Goal: Find specific page/section: Find specific page/section

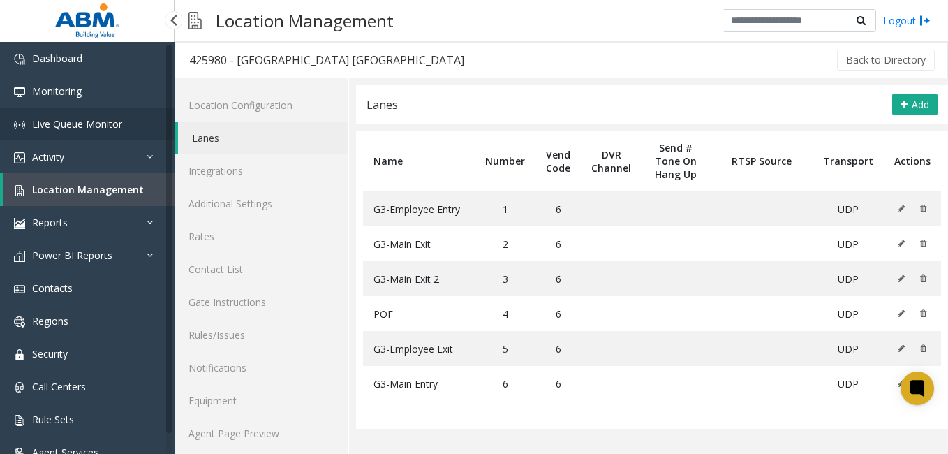
click at [89, 126] on span "Live Queue Monitor" at bounding box center [77, 123] width 90 height 13
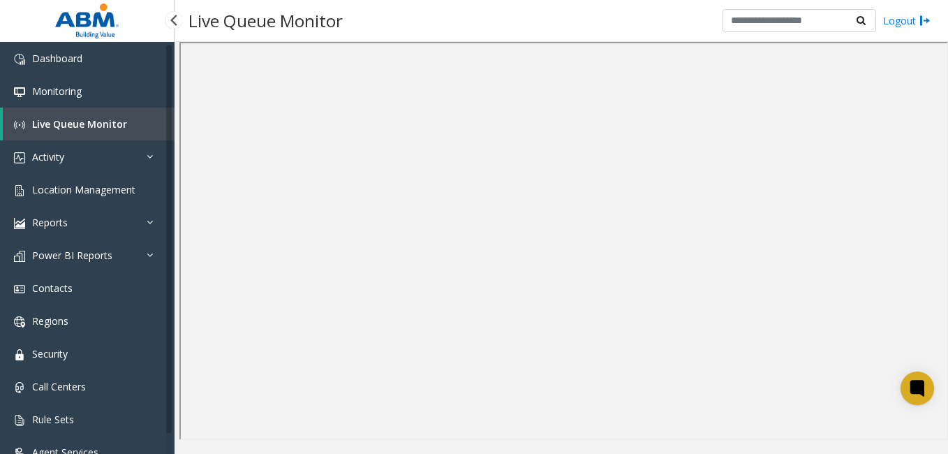
click at [87, 123] on span "Live Queue Monitor" at bounding box center [79, 123] width 95 height 13
drag, startPoint x: 87, startPoint y: 123, endPoint x: 75, endPoint y: 87, distance: 38.2
drag, startPoint x: 75, startPoint y: 87, endPoint x: 54, endPoint y: 91, distance: 20.8
click at [54, 91] on span "Monitoring" at bounding box center [57, 90] width 50 height 13
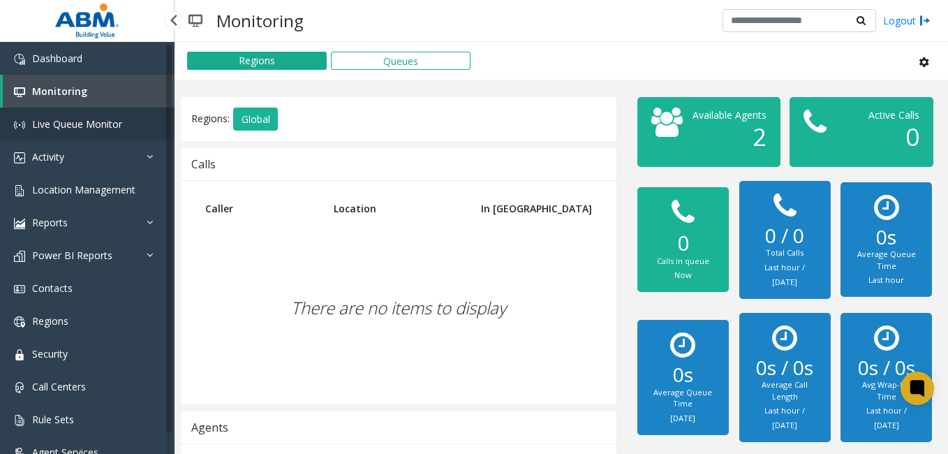
click at [94, 131] on link "Live Queue Monitor" at bounding box center [87, 123] width 174 height 33
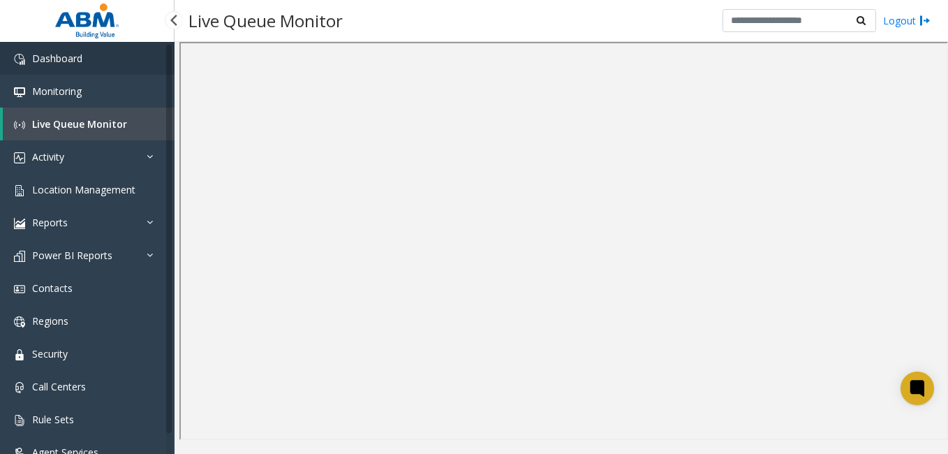
drag, startPoint x: 94, startPoint y: 131, endPoint x: 94, endPoint y: 63, distance: 68.4
click at [94, 63] on link "Dashboard" at bounding box center [87, 58] width 174 height 33
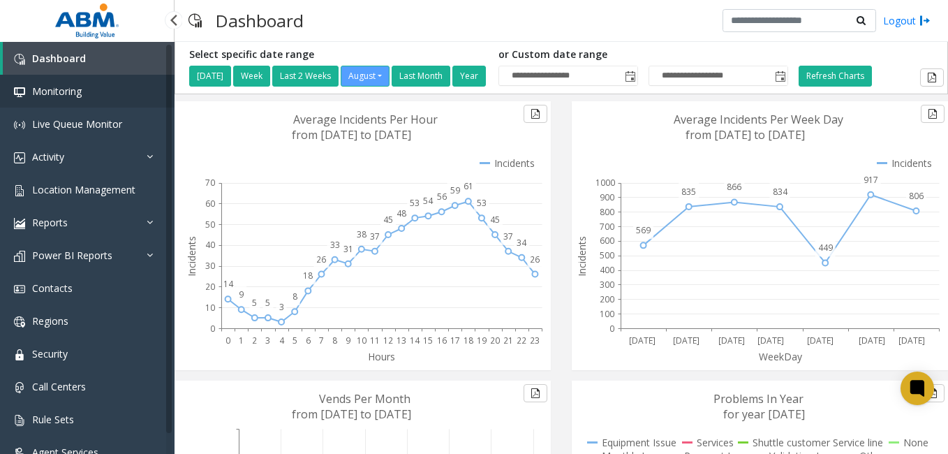
click at [70, 93] on span "Monitoring" at bounding box center [57, 90] width 50 height 13
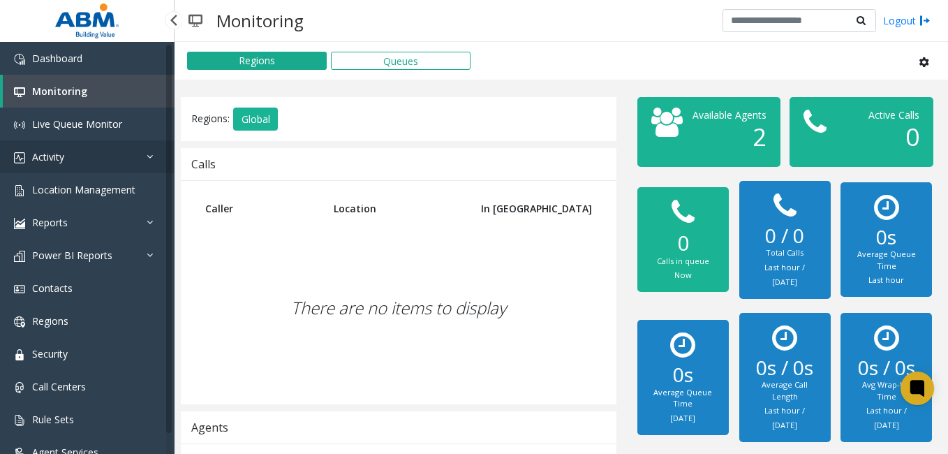
click at [75, 156] on link "Activity" at bounding box center [87, 156] width 174 height 33
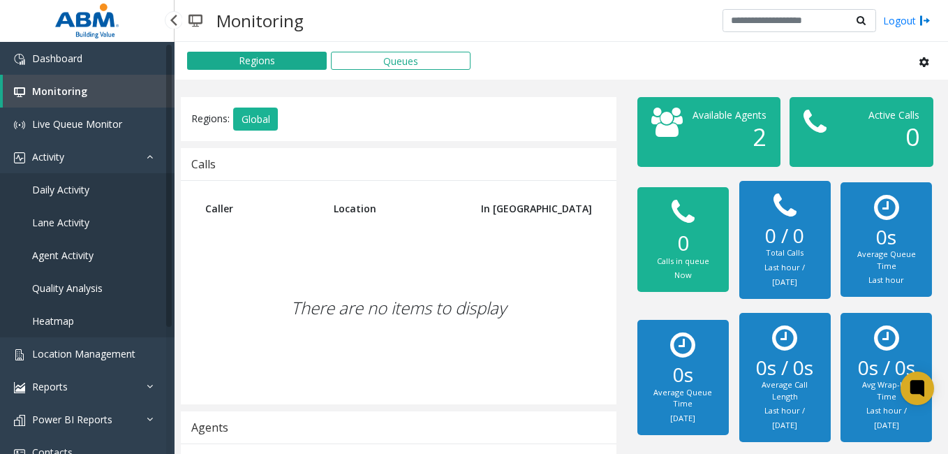
drag, startPoint x: 59, startPoint y: 190, endPoint x: 31, endPoint y: 202, distance: 31.0
drag, startPoint x: 31, startPoint y: 202, endPoint x: 40, endPoint y: 188, distance: 17.6
drag, startPoint x: 40, startPoint y: 188, endPoint x: 291, endPoint y: 213, distance: 251.8
click at [291, 213] on th "Caller" at bounding box center [259, 208] width 128 height 34
click at [57, 195] on span "Daily Activity" at bounding box center [60, 189] width 57 height 13
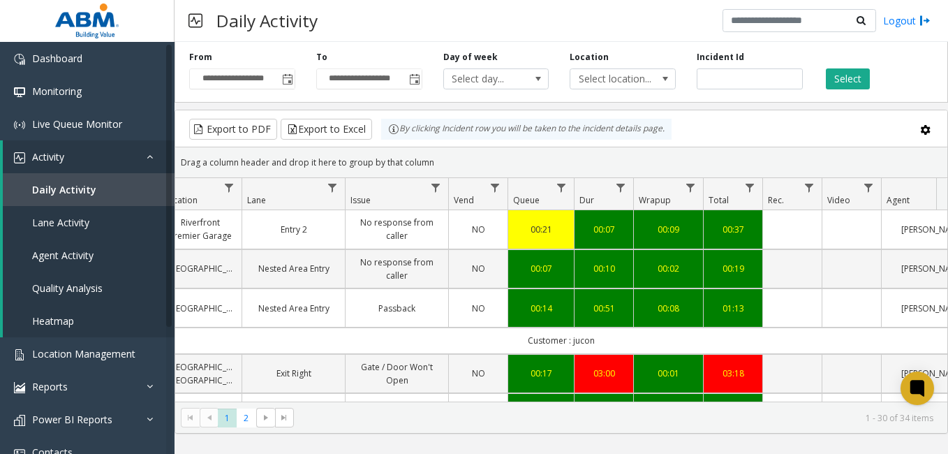
scroll to position [0, 214]
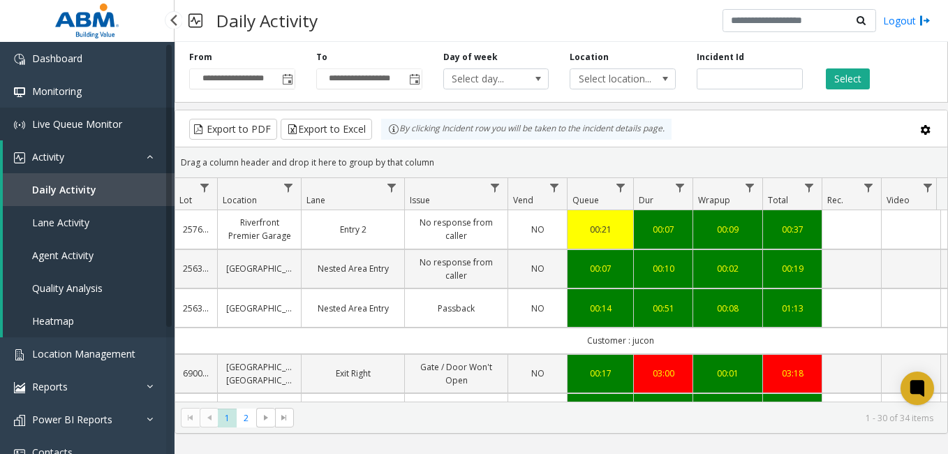
drag, startPoint x: 134, startPoint y: 119, endPoint x: 116, endPoint y: 136, distance: 24.7
click at [116, 136] on link "Live Queue Monitor" at bounding box center [87, 123] width 174 height 33
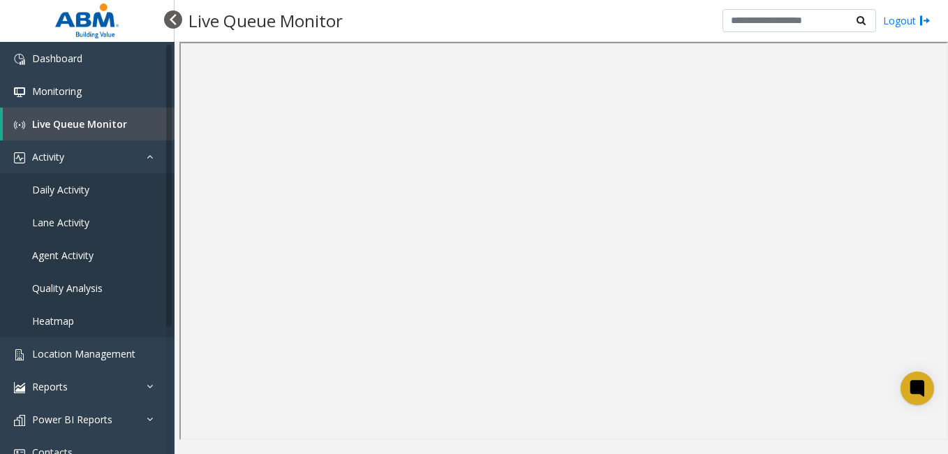
click at [179, 23] on div at bounding box center [173, 19] width 18 height 18
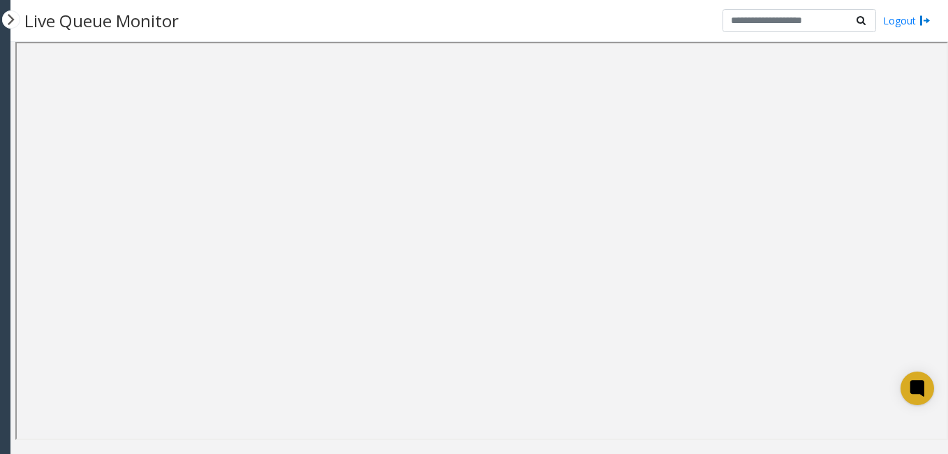
click at [0, 34] on html "Powered by Umojo © 2025 Live Queue Monitor Logout Confirm Action × Cancel Confi…" at bounding box center [474, 227] width 948 height 454
click at [0, 33] on app-nav-bar "Powered by Umojo © 2025" at bounding box center [5, 227] width 10 height 454
click at [10, 20] on div at bounding box center [11, 19] width 18 height 18
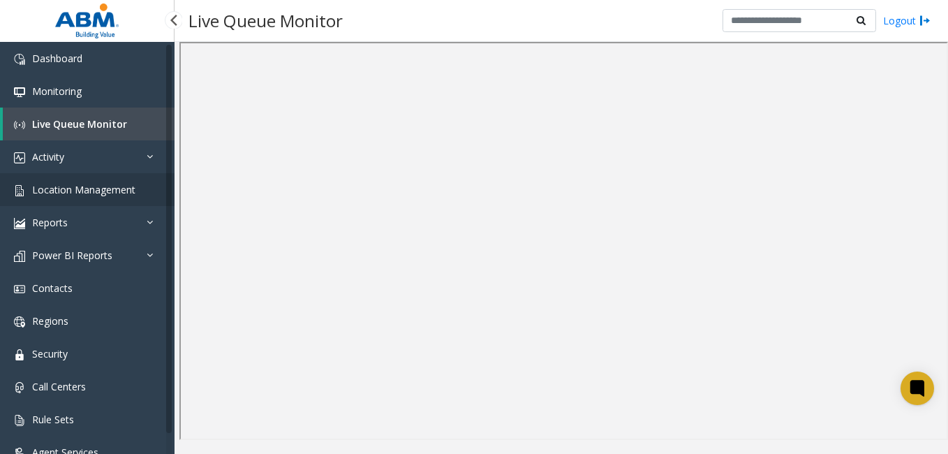
click at [76, 193] on span "Location Management" at bounding box center [83, 189] width 103 height 13
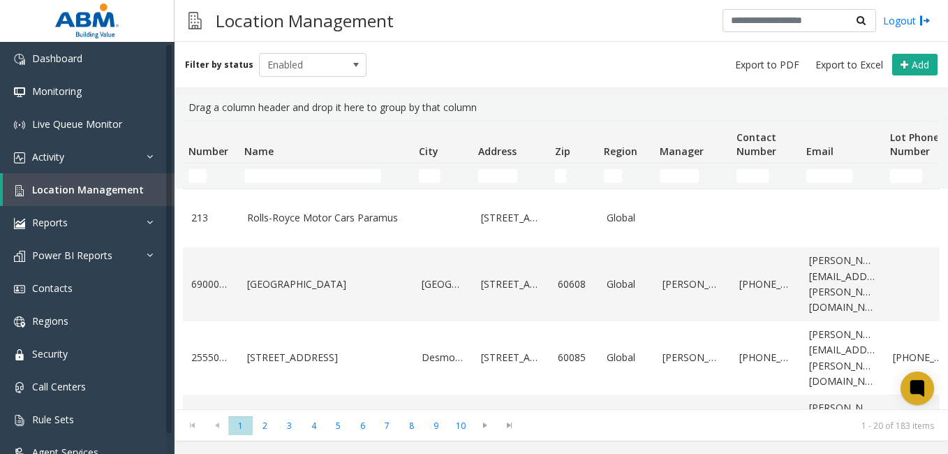
click at [316, 167] on td "Name Filter" at bounding box center [326, 175] width 174 height 25
click at [298, 181] on input "Name Filter" at bounding box center [312, 176] width 137 height 14
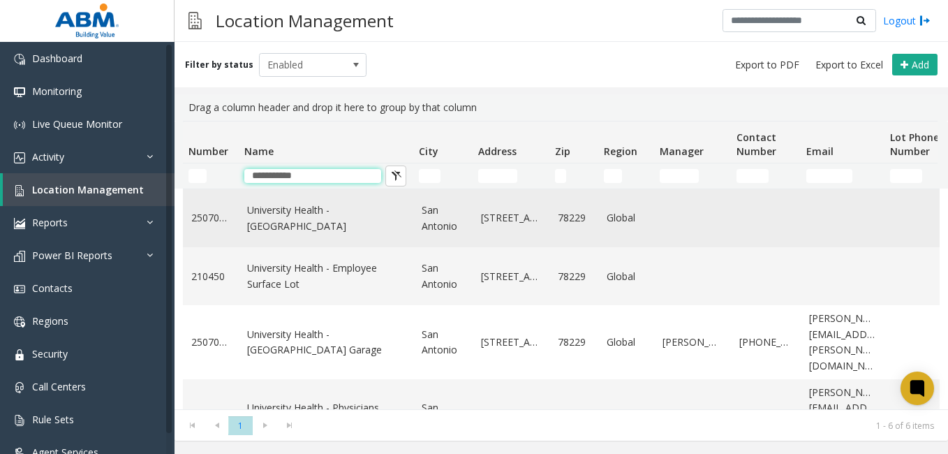
type input "**********"
click at [324, 217] on link "University Health - North Garage" at bounding box center [326, 217] width 158 height 31
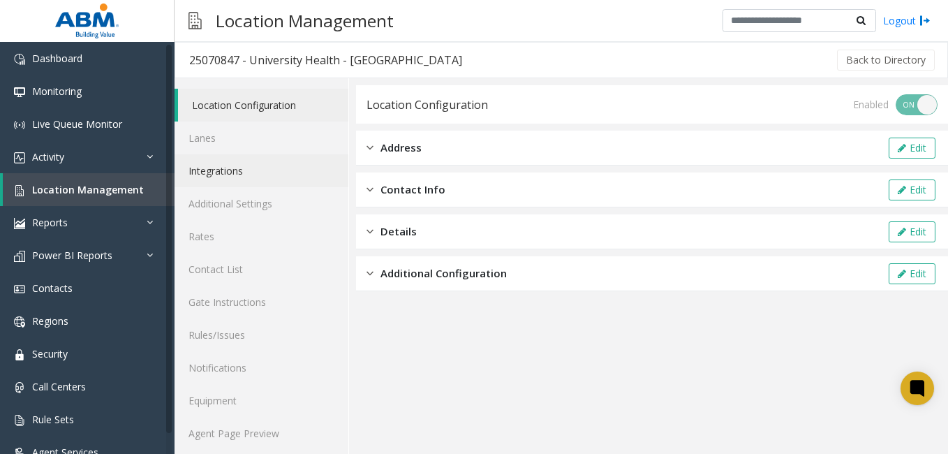
click at [241, 170] on link "Integrations" at bounding box center [261, 170] width 174 height 33
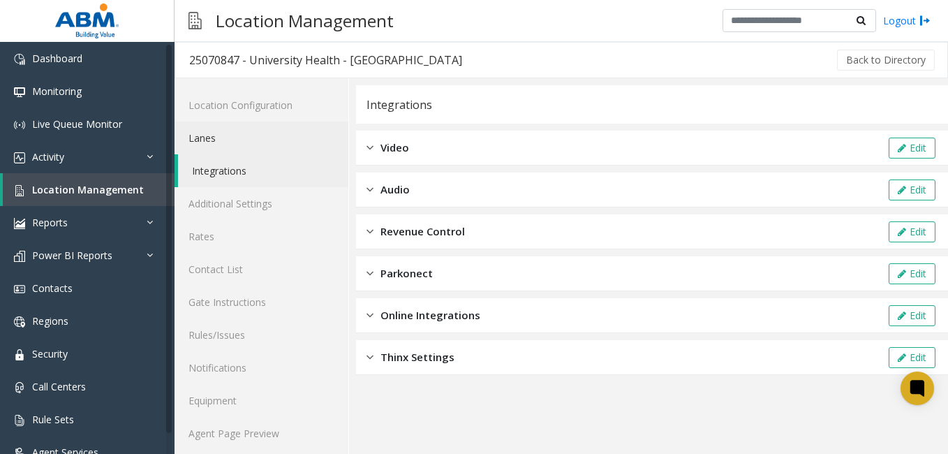
click at [237, 133] on link "Lanes" at bounding box center [261, 137] width 174 height 33
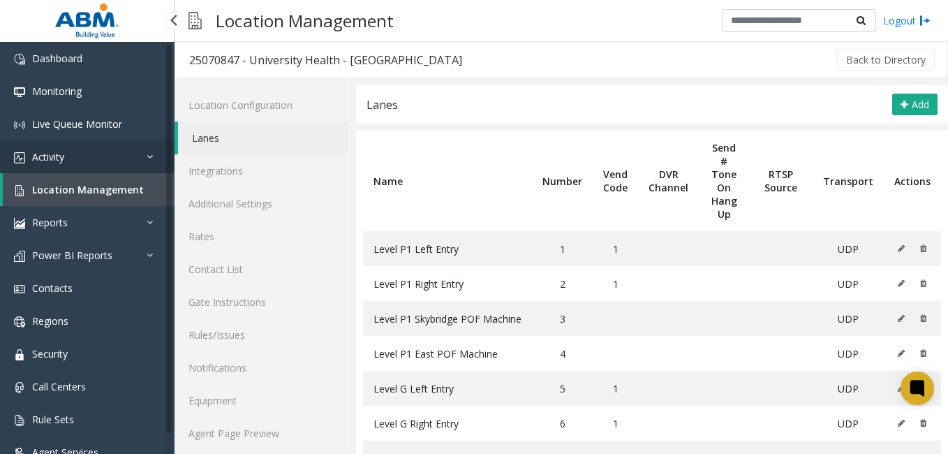
click at [87, 153] on link "Activity" at bounding box center [87, 156] width 174 height 33
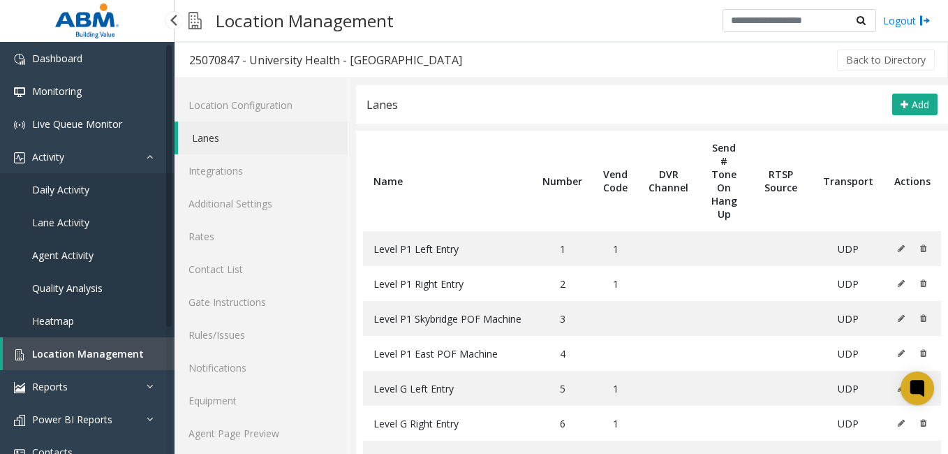
click at [54, 196] on link "Daily Activity" at bounding box center [87, 189] width 174 height 33
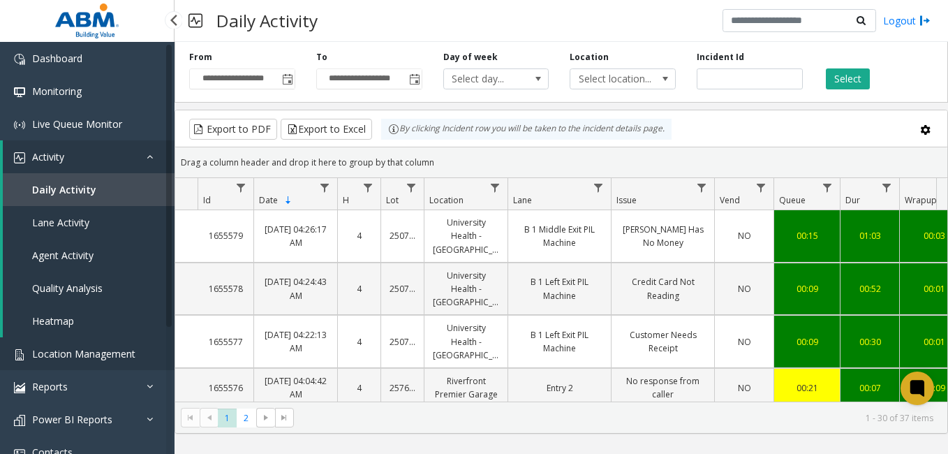
click at [66, 351] on span "Location Management" at bounding box center [83, 353] width 103 height 13
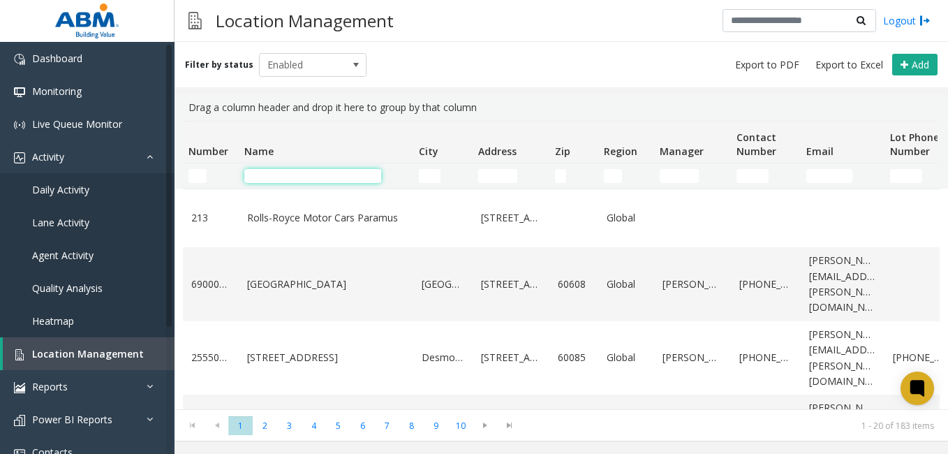
click at [306, 181] on input "Name Filter" at bounding box center [312, 176] width 137 height 14
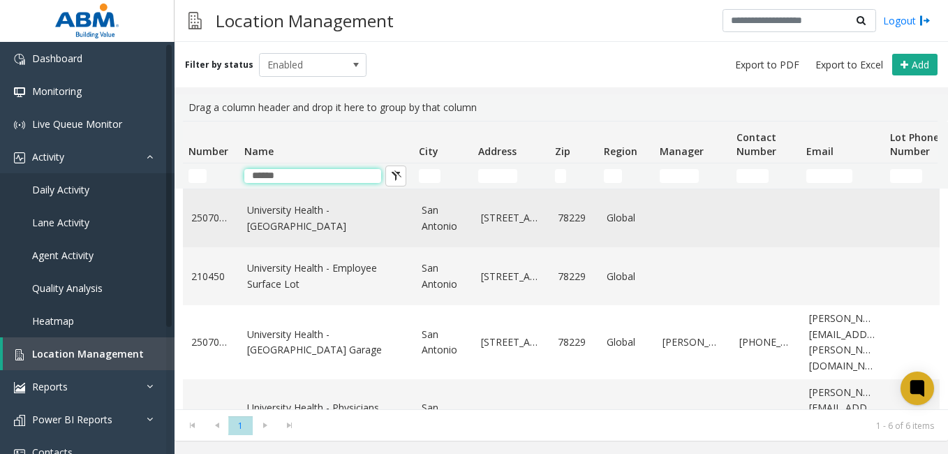
type input "******"
click at [356, 221] on link "University Health - North Garage" at bounding box center [326, 217] width 158 height 31
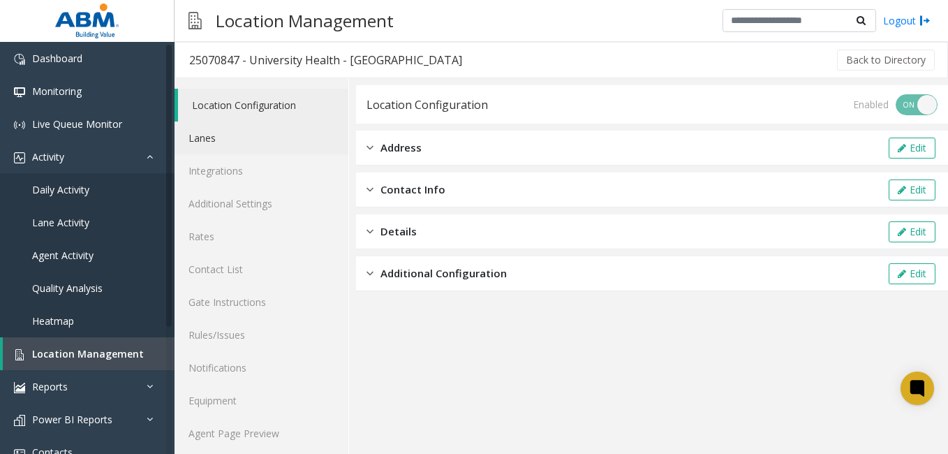
click at [223, 140] on link "Lanes" at bounding box center [261, 137] width 174 height 33
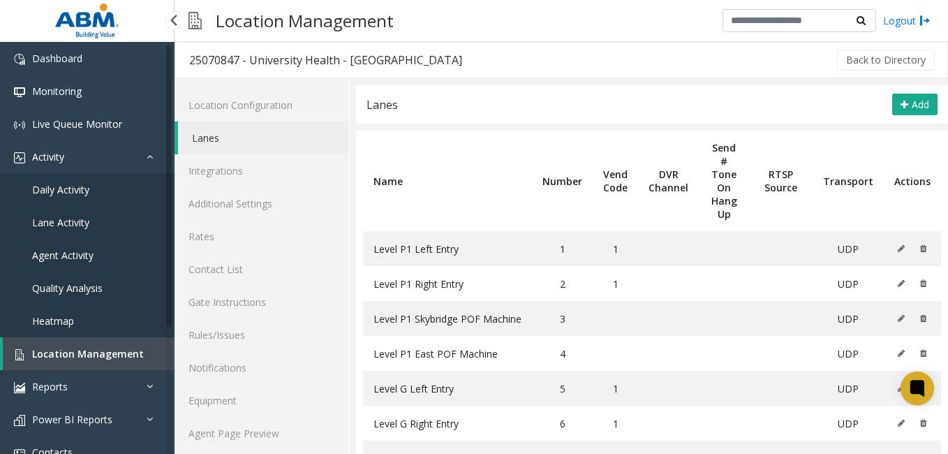
click at [47, 188] on span "Daily Activity" at bounding box center [60, 189] width 57 height 13
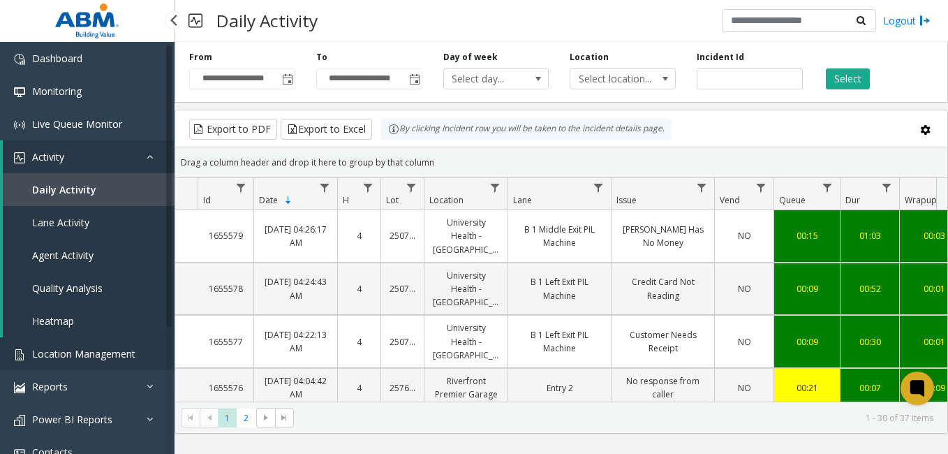
click at [80, 350] on span "Location Management" at bounding box center [83, 353] width 103 height 13
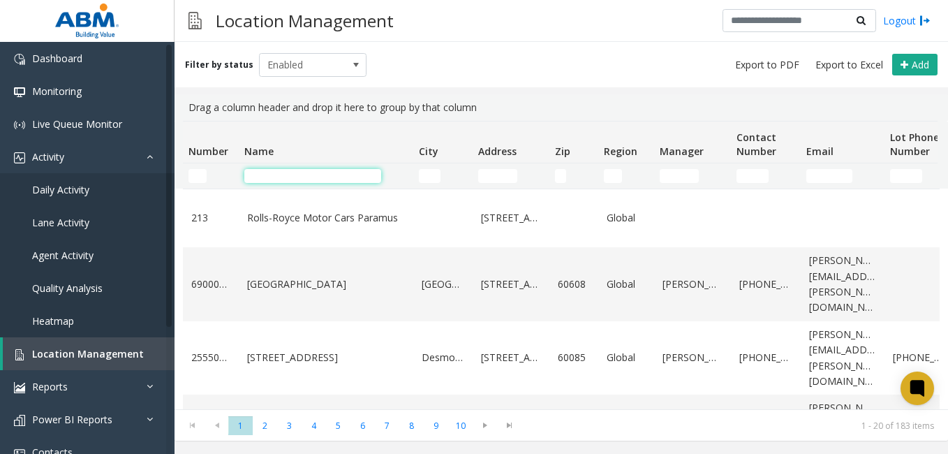
click at [316, 179] on input "Name Filter" at bounding box center [312, 176] width 137 height 14
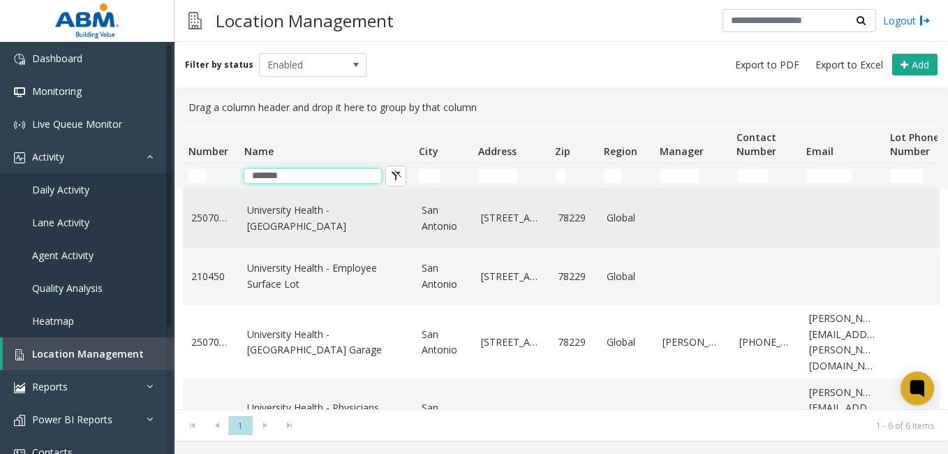
type input "*******"
click at [324, 224] on link "University Health - North Garage" at bounding box center [326, 217] width 158 height 31
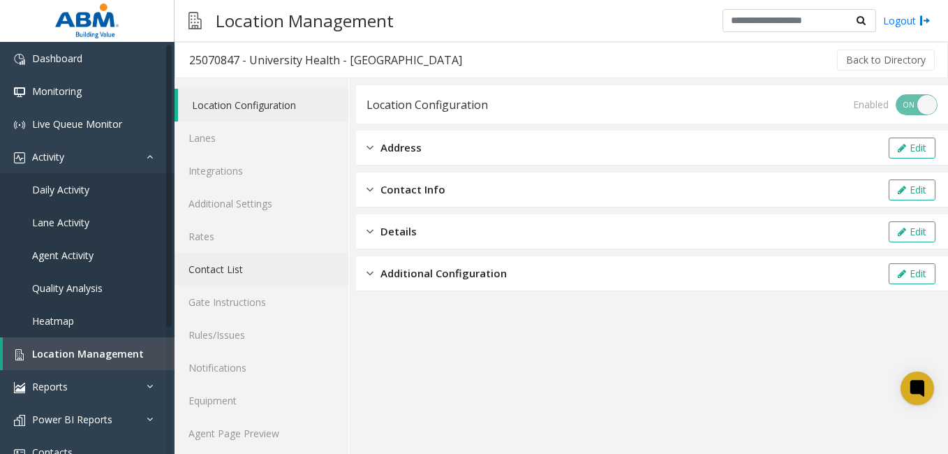
click at [230, 273] on link "Contact List" at bounding box center [261, 269] width 174 height 33
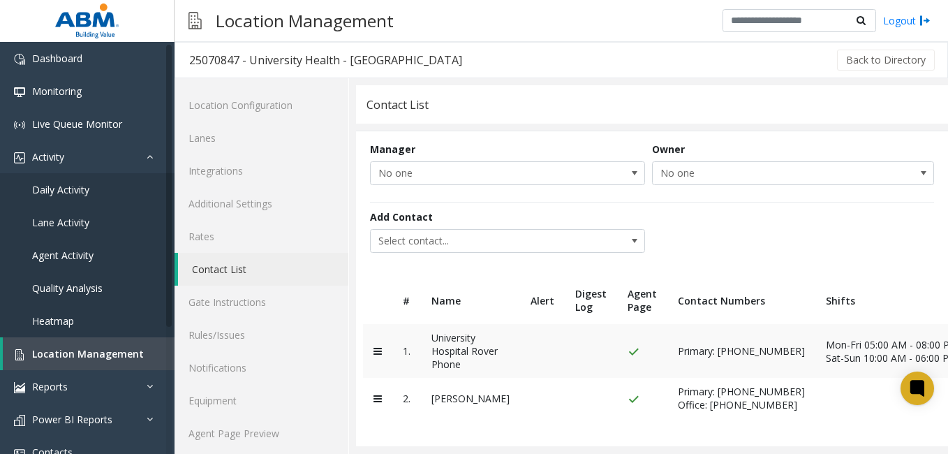
scroll to position [16, 0]
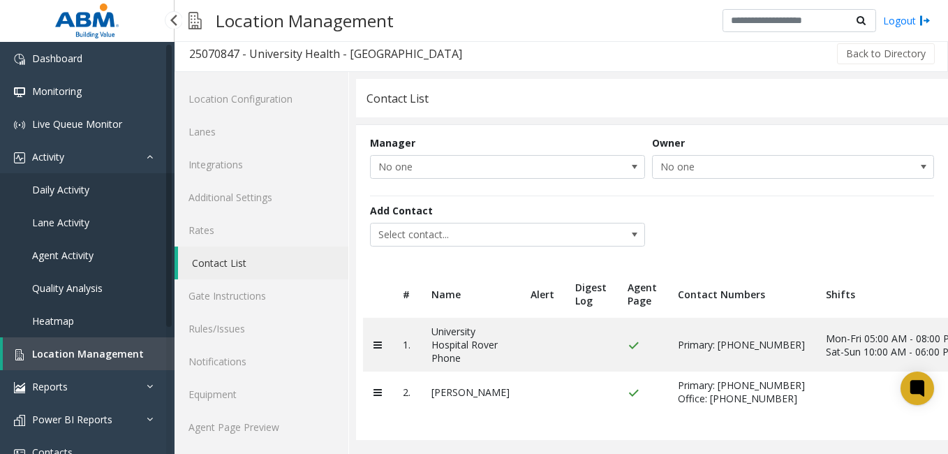
click at [77, 190] on span "Daily Activity" at bounding box center [60, 189] width 57 height 13
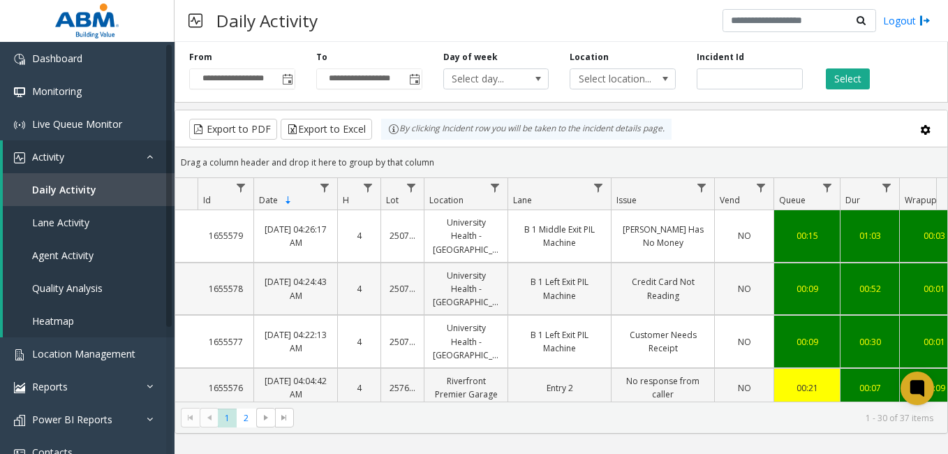
click at [556, 275] on link "B 1 Left Exit PIL Machine" at bounding box center [559, 288] width 86 height 27
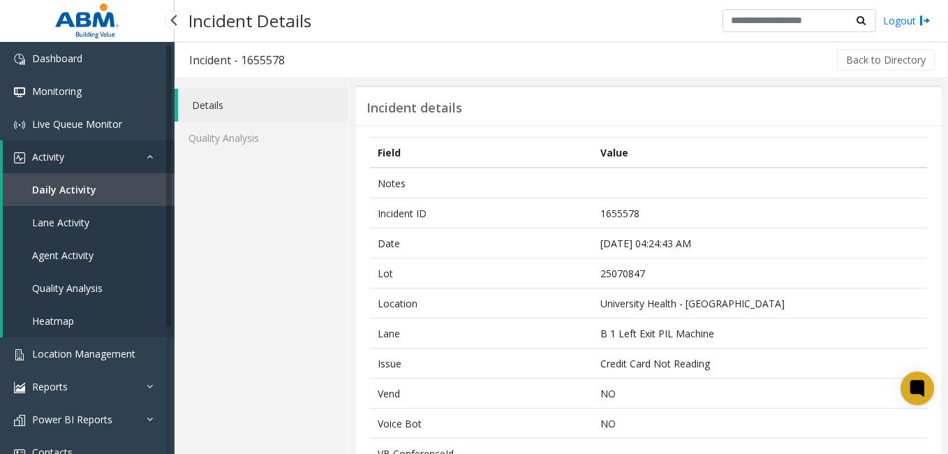
click at [70, 181] on link "Daily Activity" at bounding box center [89, 189] width 172 height 33
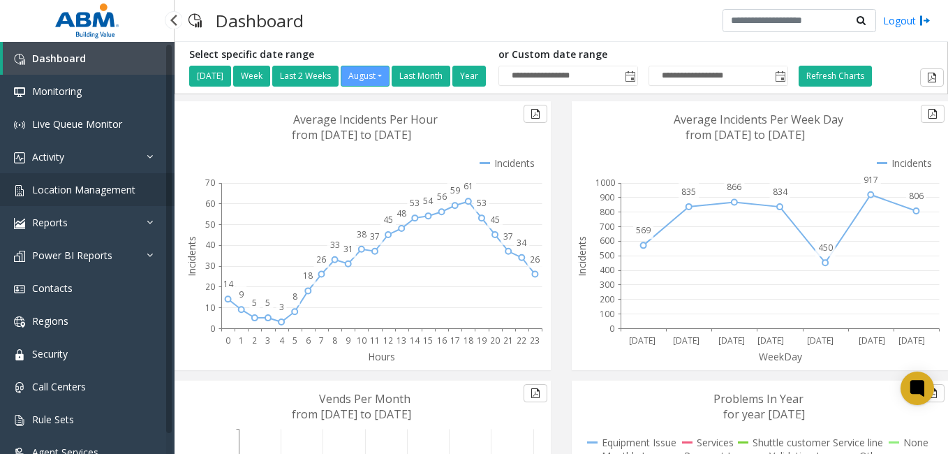
click at [77, 195] on span "Location Management" at bounding box center [83, 189] width 103 height 13
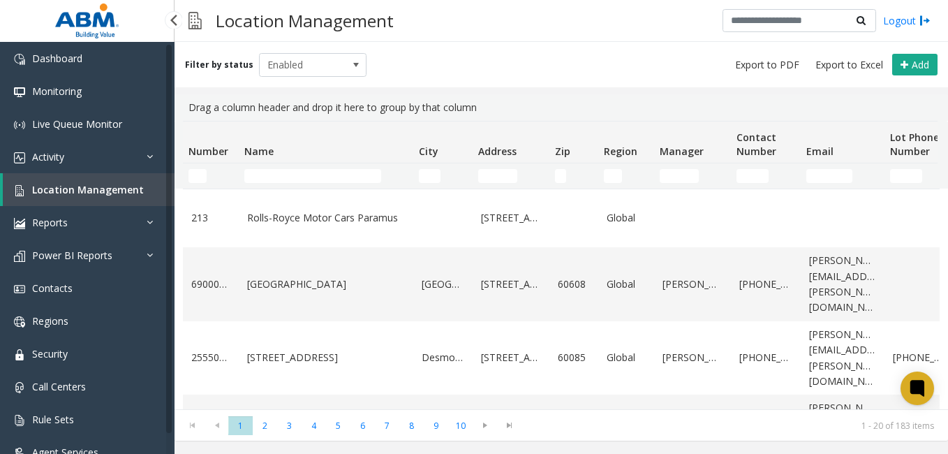
click at [77, 195] on span "Location Management" at bounding box center [88, 189] width 112 height 13
click at [344, 173] on input "Name Filter" at bounding box center [312, 176] width 137 height 14
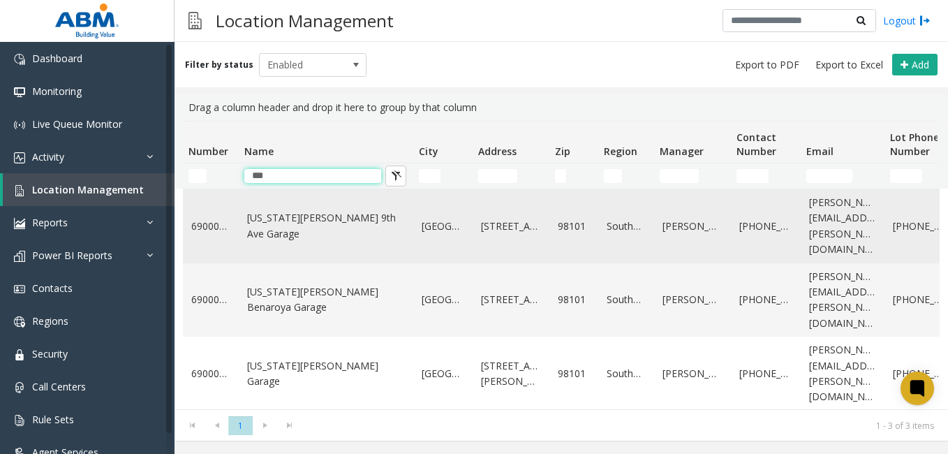
type input "***"
click at [341, 218] on link "Virginia Mason 9th Ave Garage" at bounding box center [326, 225] width 158 height 31
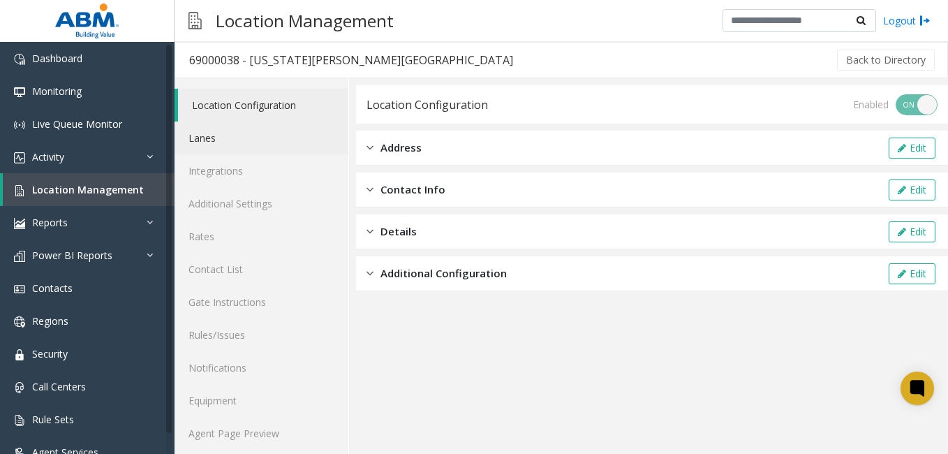
click at [239, 135] on link "Lanes" at bounding box center [261, 137] width 174 height 33
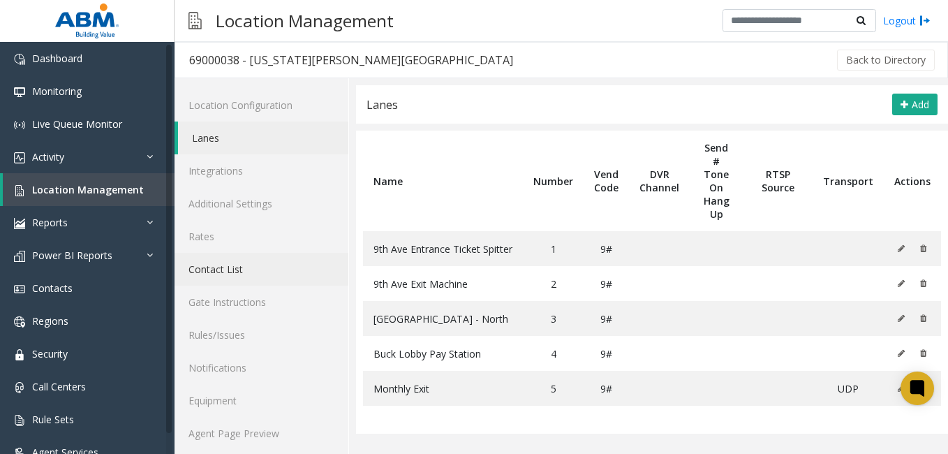
click at [253, 276] on link "Contact List" at bounding box center [261, 269] width 174 height 33
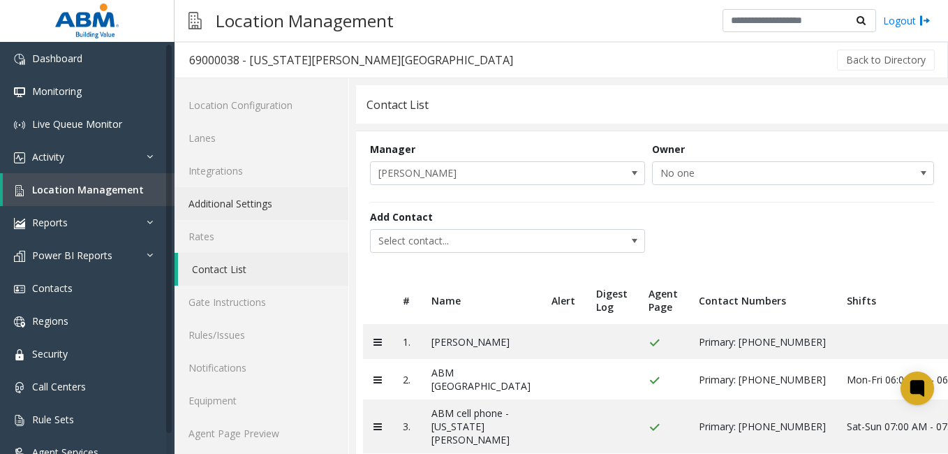
click at [244, 202] on link "Additional Settings" at bounding box center [261, 203] width 174 height 33
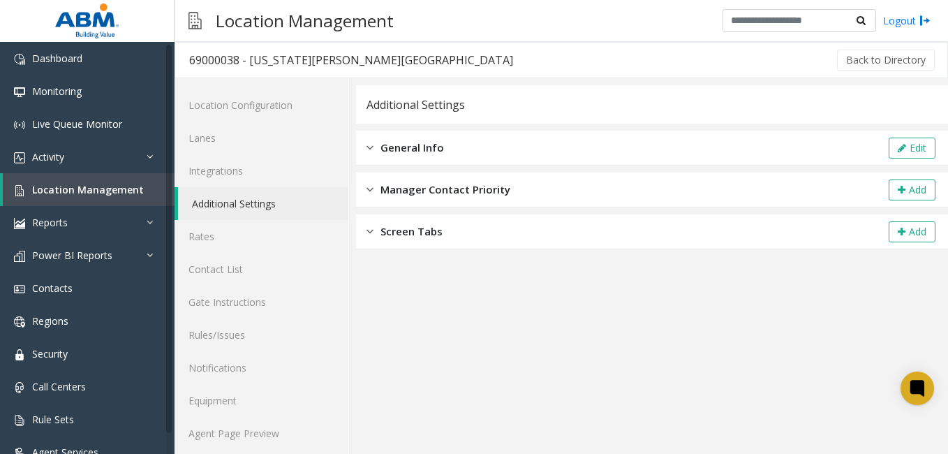
click at [498, 134] on div "General Info Edit" at bounding box center [652, 147] width 592 height 35
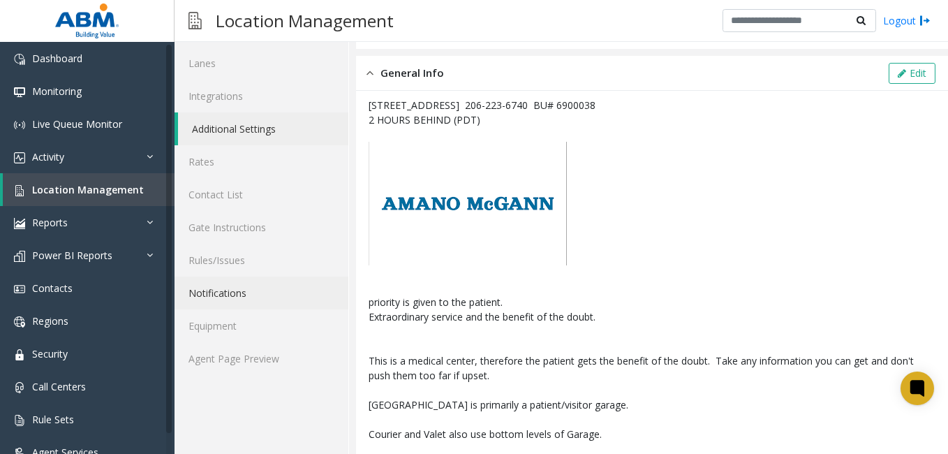
scroll to position [75, 0]
click at [260, 193] on link "Contact List" at bounding box center [261, 193] width 174 height 33
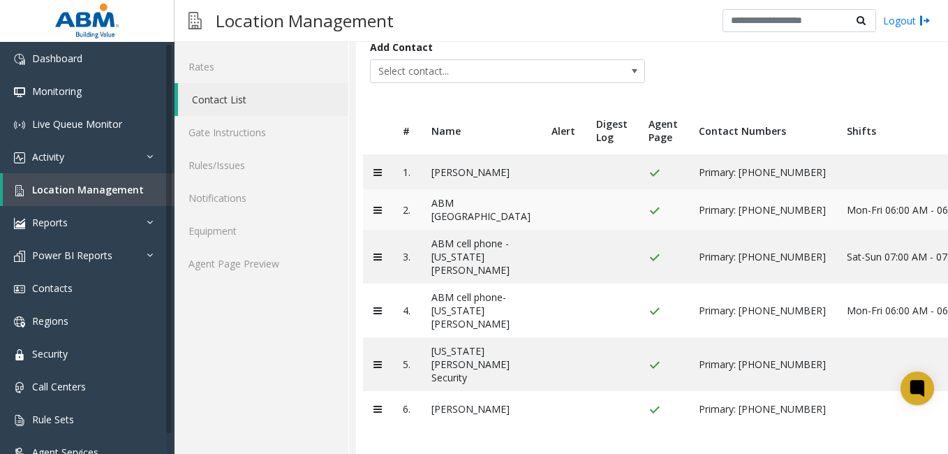
scroll to position [257, 0]
click at [92, 123] on span "Live Queue Monitor" at bounding box center [77, 123] width 90 height 13
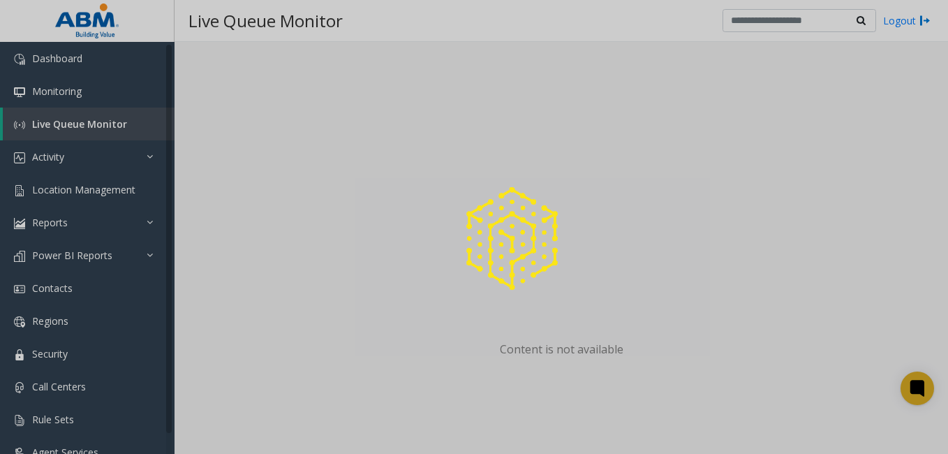
scroll to position [195, 0]
drag, startPoint x: 79, startPoint y: 156, endPoint x: 43, endPoint y: 153, distance: 36.4
click at [43, 153] on div at bounding box center [474, 227] width 948 height 454
drag, startPoint x: 43, startPoint y: 153, endPoint x: 27, endPoint y: 166, distance: 20.3
click at [27, 166] on div at bounding box center [474, 227] width 948 height 454
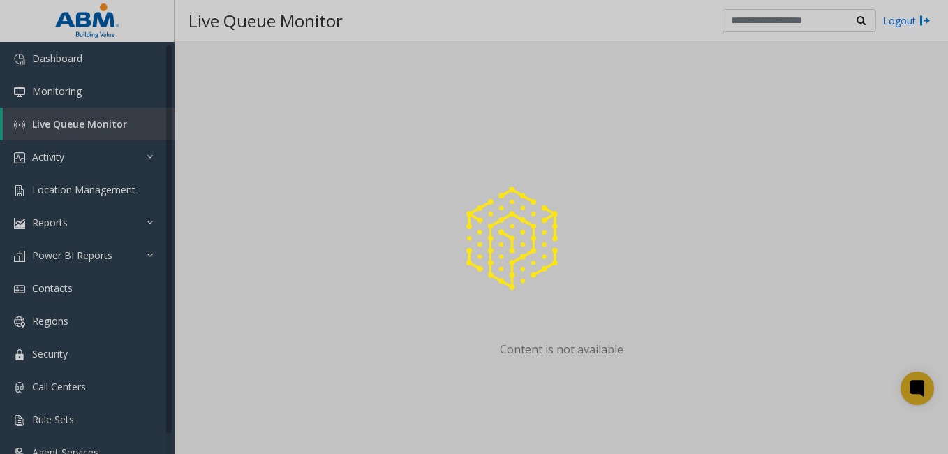
click at [27, 166] on div at bounding box center [474, 227] width 948 height 454
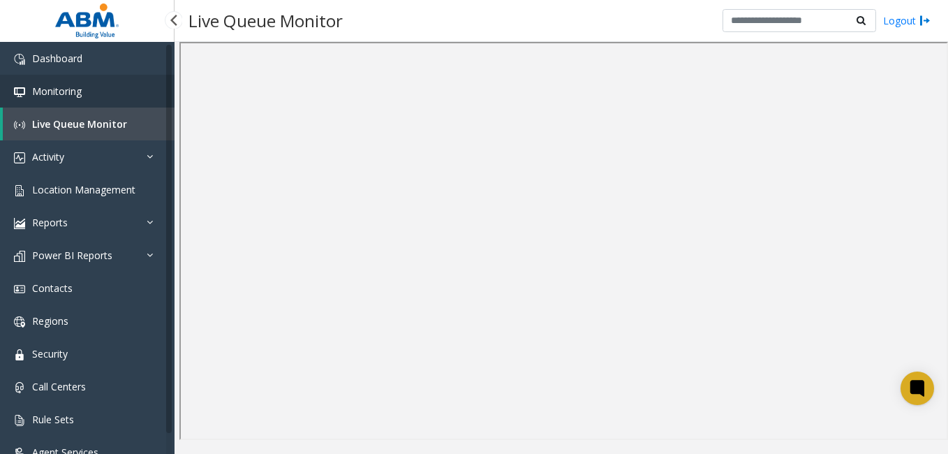
scroll to position [0, 0]
click at [84, 88] on link "Monitoring" at bounding box center [87, 91] width 174 height 33
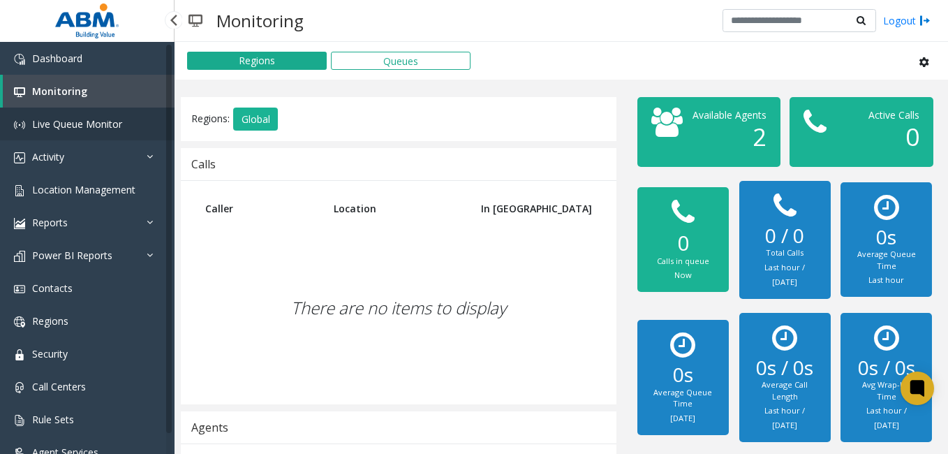
click at [96, 130] on link "Live Queue Monitor" at bounding box center [87, 123] width 174 height 33
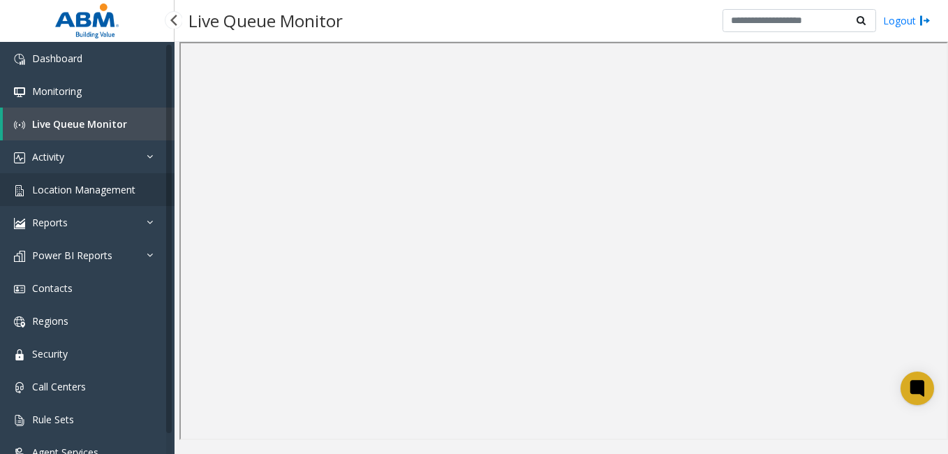
click at [54, 187] on span "Location Management" at bounding box center [83, 189] width 103 height 13
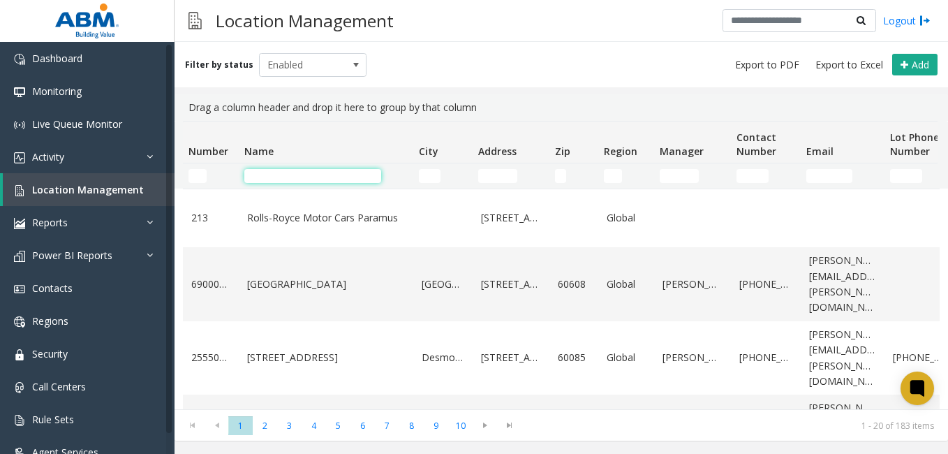
click at [285, 170] on input "Name Filter" at bounding box center [312, 176] width 137 height 14
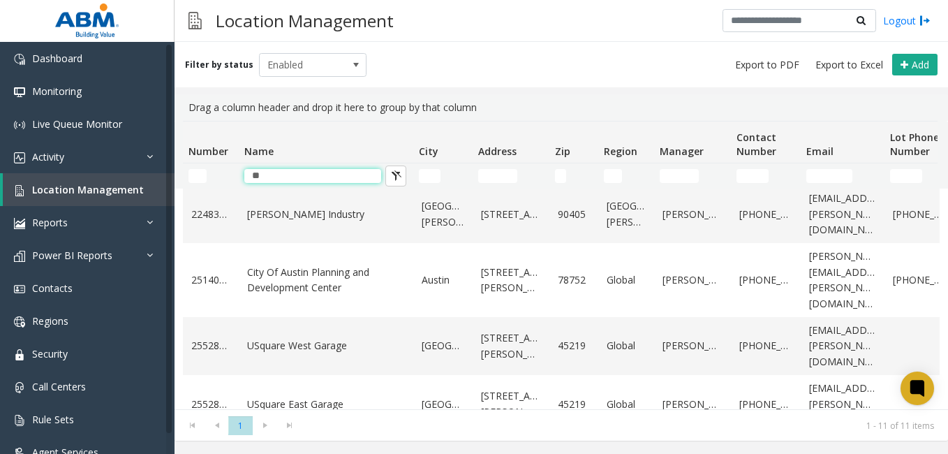
scroll to position [295, 0]
type input "**"
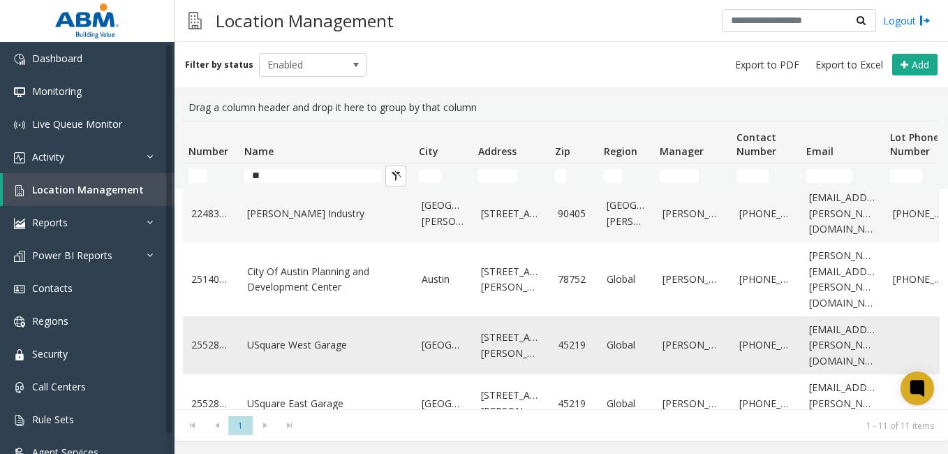
click at [295, 343] on td "USquare West Garage" at bounding box center [326, 345] width 174 height 58
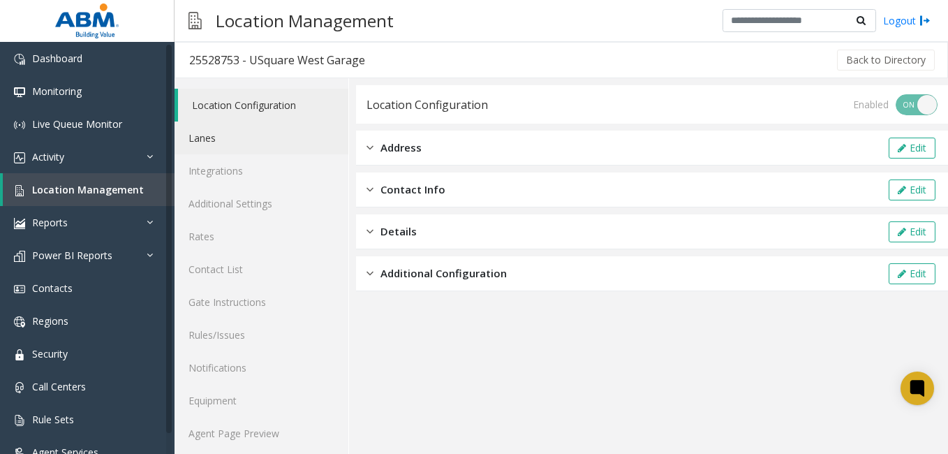
click at [242, 139] on link "Lanes" at bounding box center [261, 137] width 174 height 33
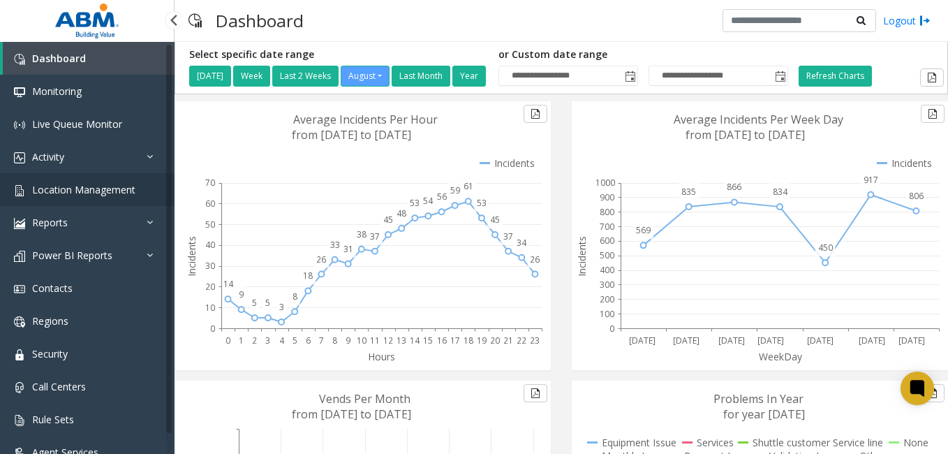
click at [80, 197] on link "Location Management" at bounding box center [87, 189] width 174 height 33
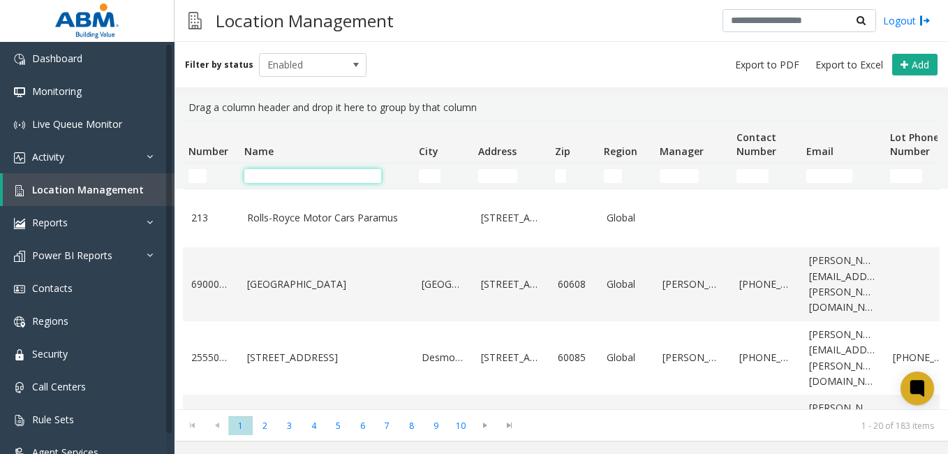
click at [286, 178] on input "Name Filter" at bounding box center [312, 176] width 137 height 14
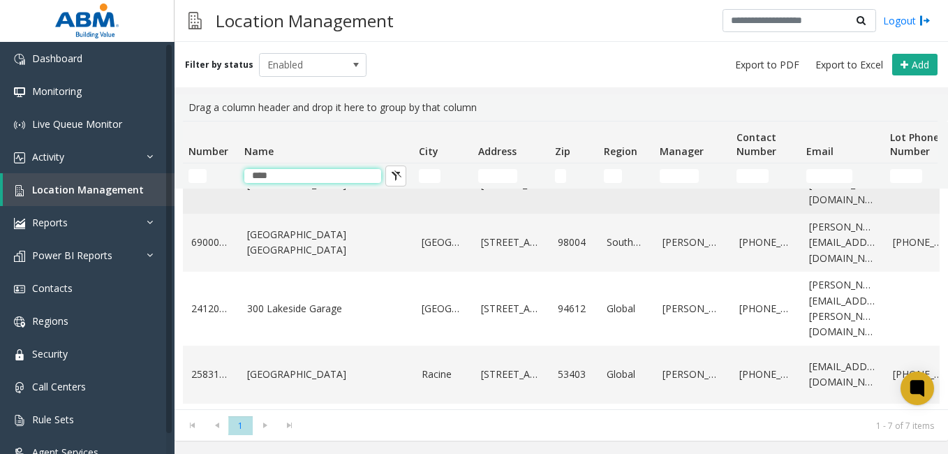
scroll to position [197, 0]
type input "****"
click at [275, 345] on td "Lake Ave Ramp" at bounding box center [326, 374] width 174 height 58
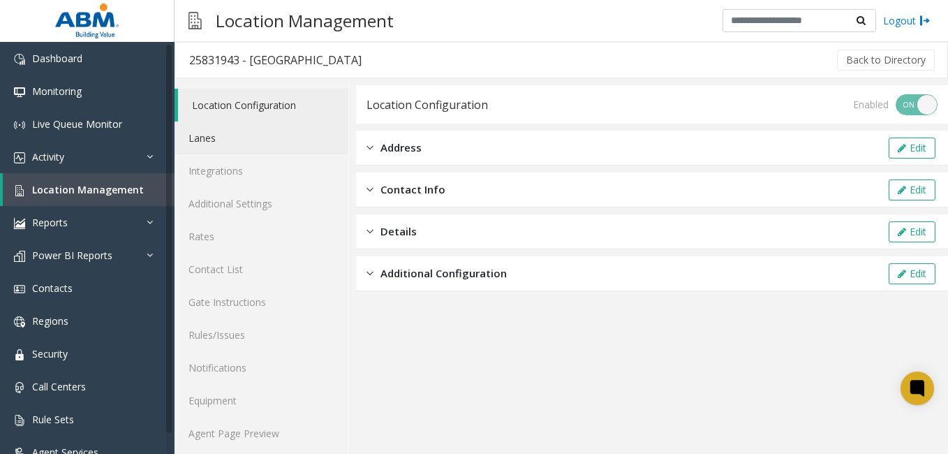
click at [244, 138] on link "Lanes" at bounding box center [261, 137] width 174 height 33
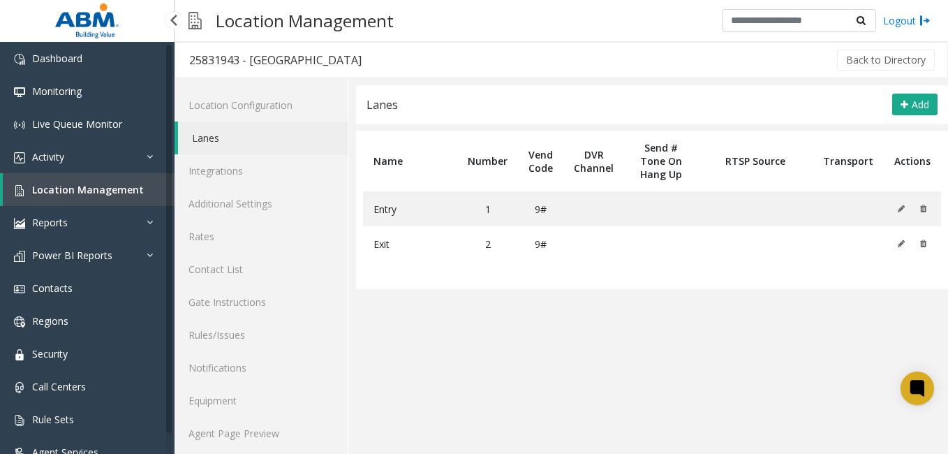
click at [110, 190] on span "Location Management" at bounding box center [88, 189] width 112 height 13
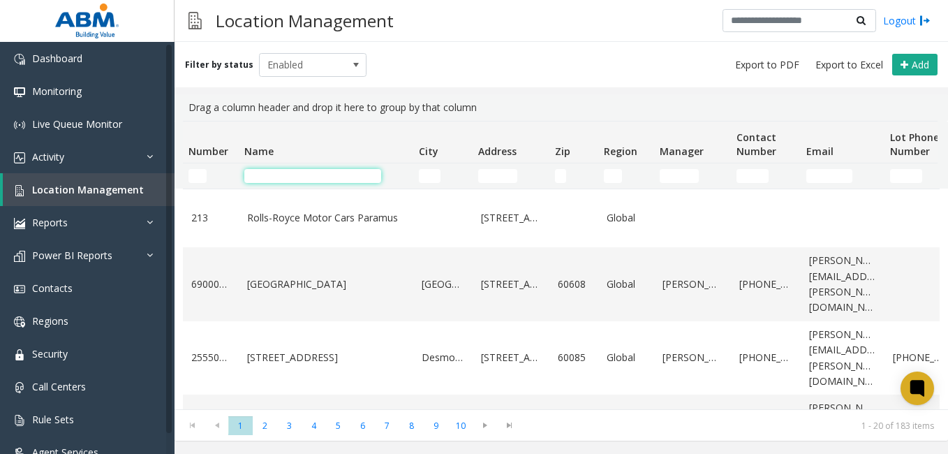
click at [293, 179] on input "Name Filter" at bounding box center [312, 176] width 137 height 14
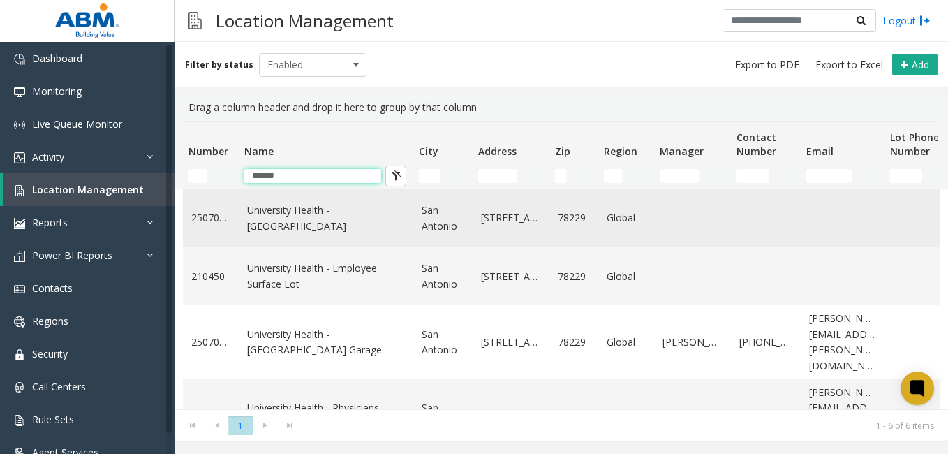
type input "******"
click at [304, 241] on td "University Health - [GEOGRAPHIC_DATA]" at bounding box center [326, 218] width 174 height 58
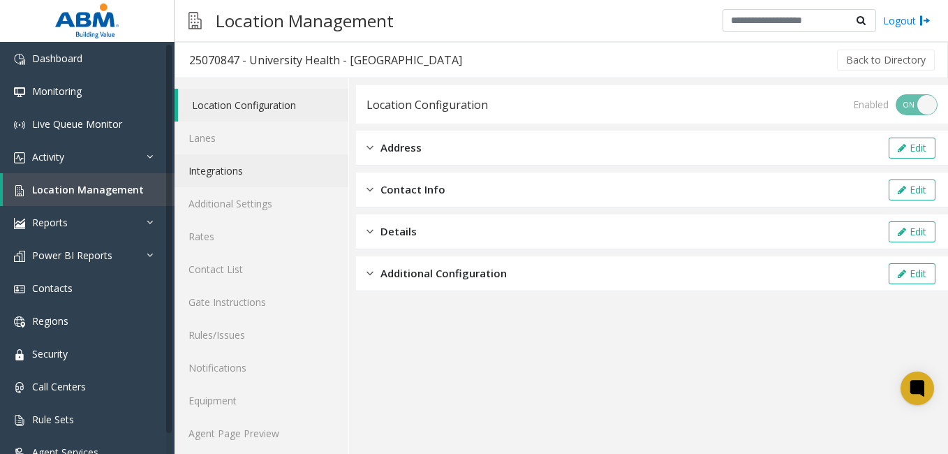
click at [256, 172] on link "Integrations" at bounding box center [261, 170] width 174 height 33
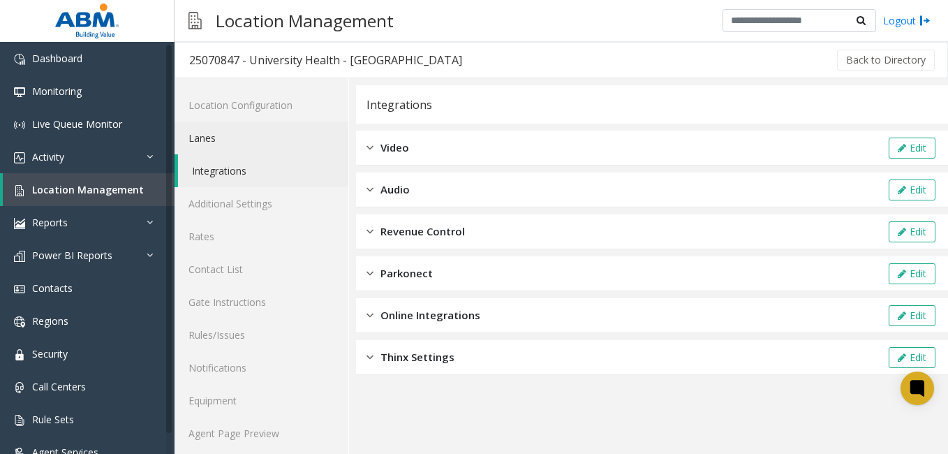
click at [253, 129] on link "Lanes" at bounding box center [261, 137] width 174 height 33
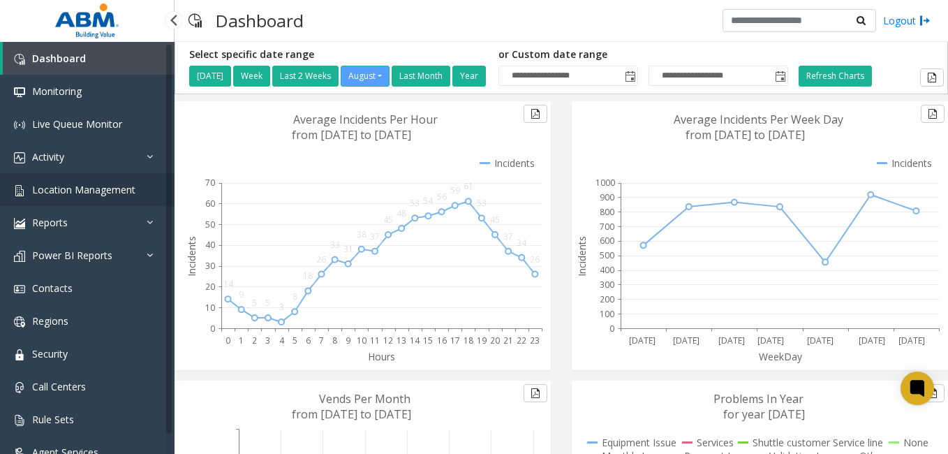
click at [80, 201] on link "Location Management" at bounding box center [87, 189] width 174 height 33
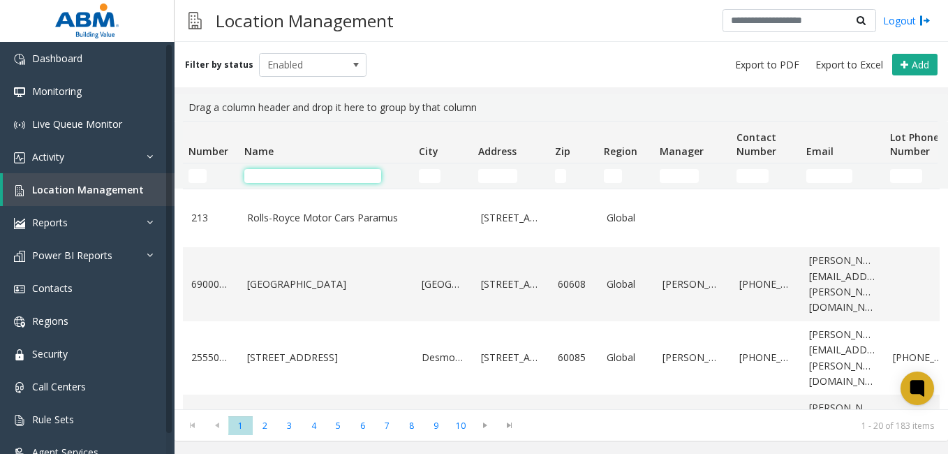
click at [270, 175] on input "Name Filter" at bounding box center [312, 176] width 137 height 14
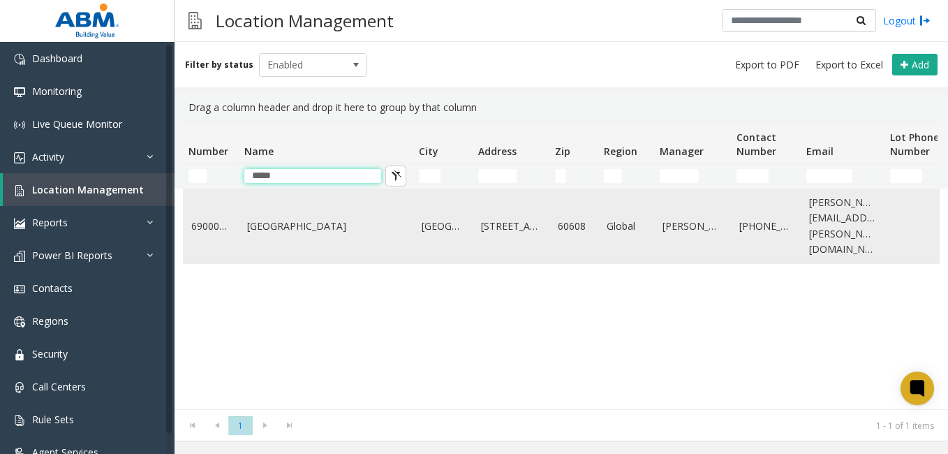
type input "*****"
click at [269, 220] on link "[GEOGRAPHIC_DATA]" at bounding box center [326, 225] width 158 height 15
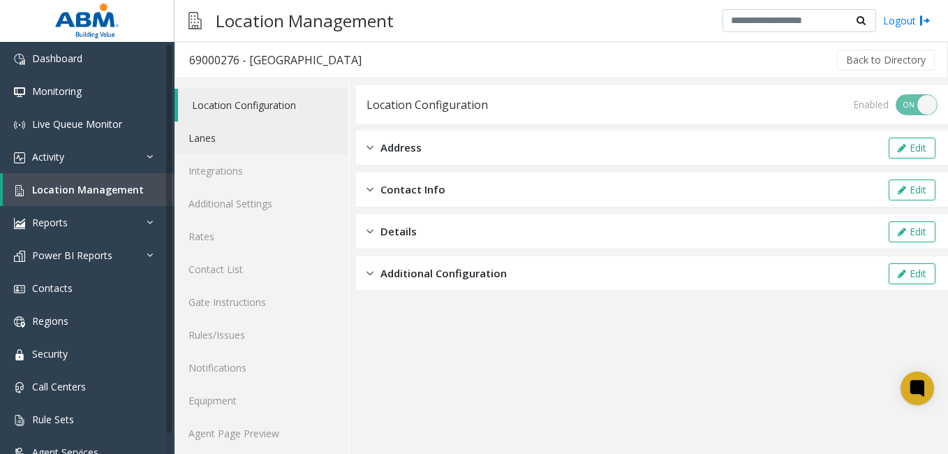
click at [238, 142] on link "Lanes" at bounding box center [261, 137] width 174 height 33
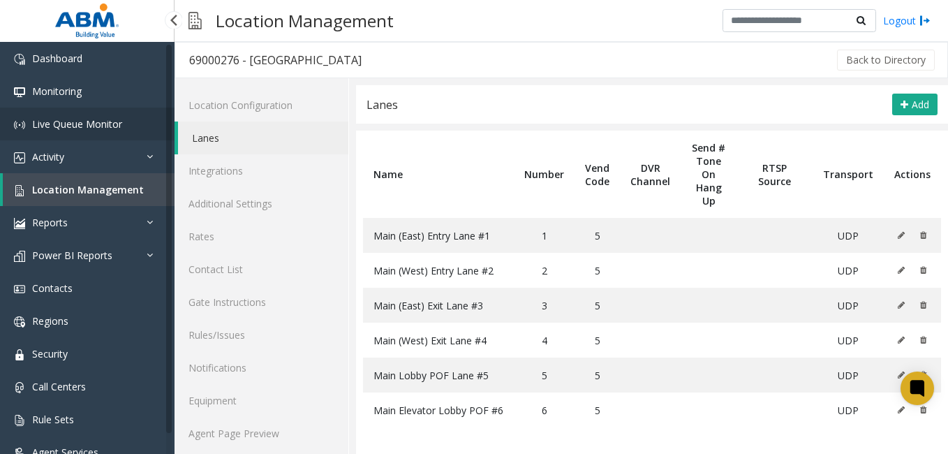
click at [130, 117] on link "Live Queue Monitor" at bounding box center [87, 123] width 174 height 33
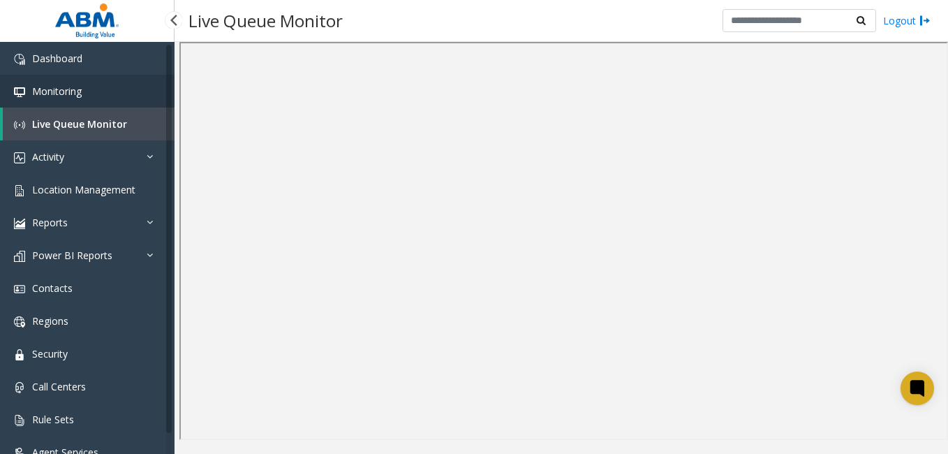
click at [70, 98] on link "Monitoring" at bounding box center [87, 91] width 174 height 33
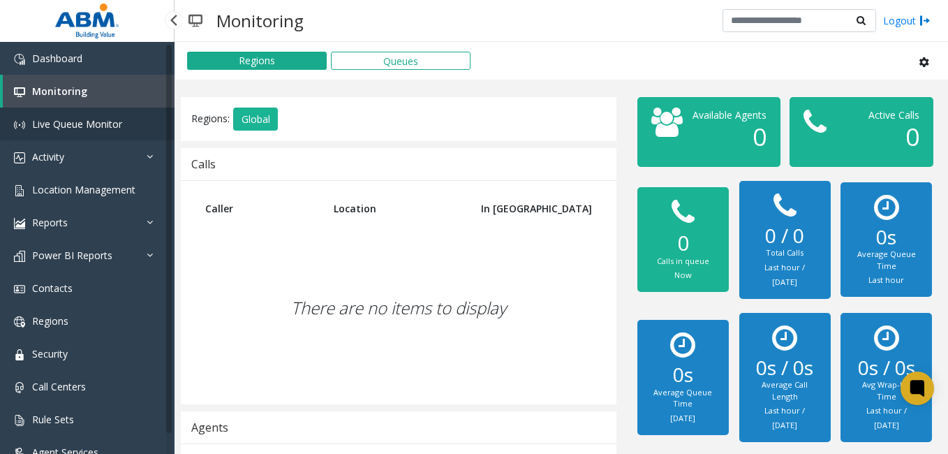
click at [72, 129] on span "Live Queue Monitor" at bounding box center [77, 123] width 90 height 13
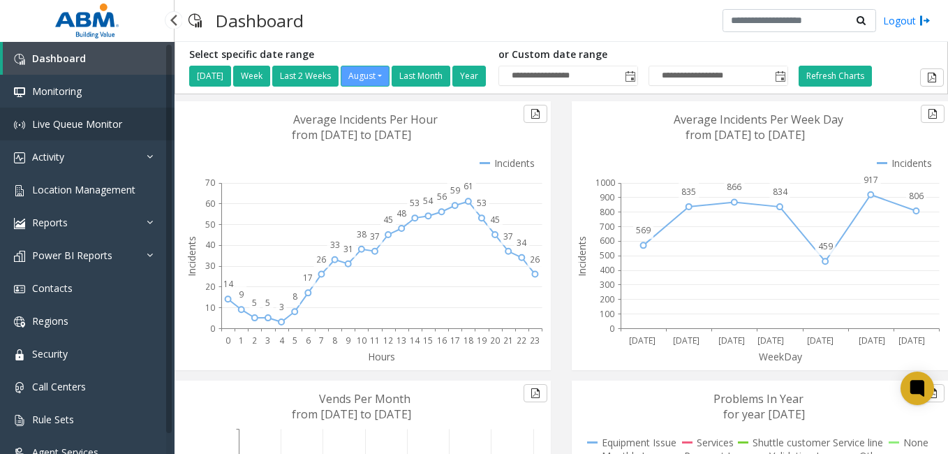
click at [105, 120] on span "Live Queue Monitor" at bounding box center [77, 123] width 90 height 13
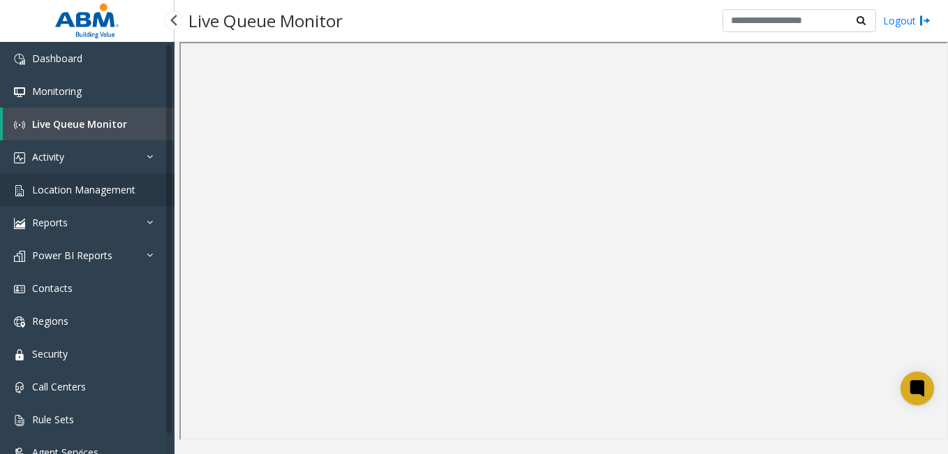
click at [111, 189] on span "Location Management" at bounding box center [83, 189] width 103 height 13
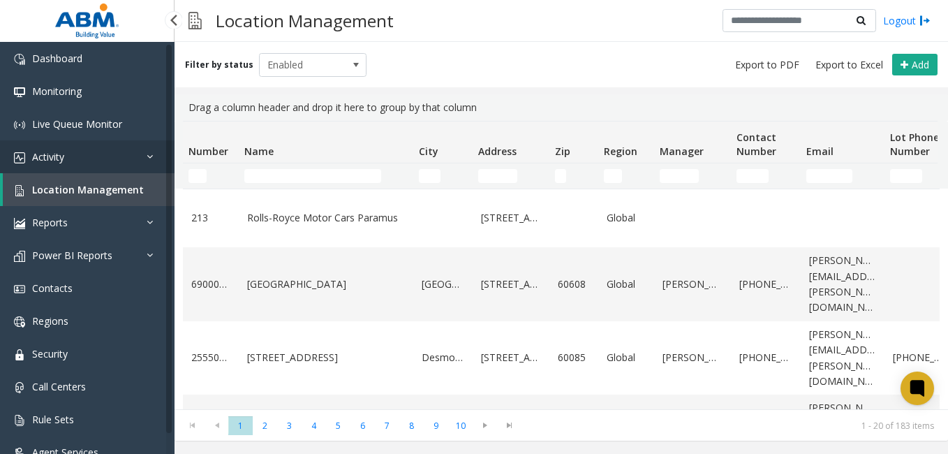
click at [135, 144] on link "Activity" at bounding box center [87, 156] width 174 height 33
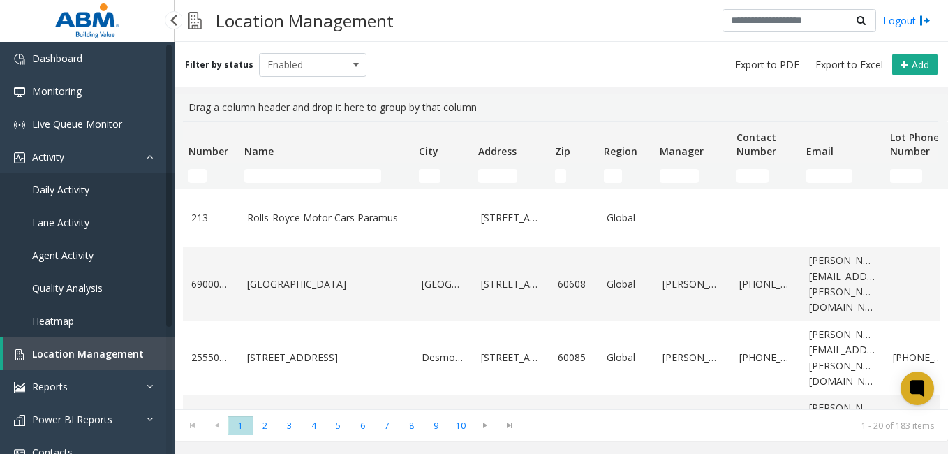
click at [99, 193] on link "Daily Activity" at bounding box center [87, 189] width 174 height 33
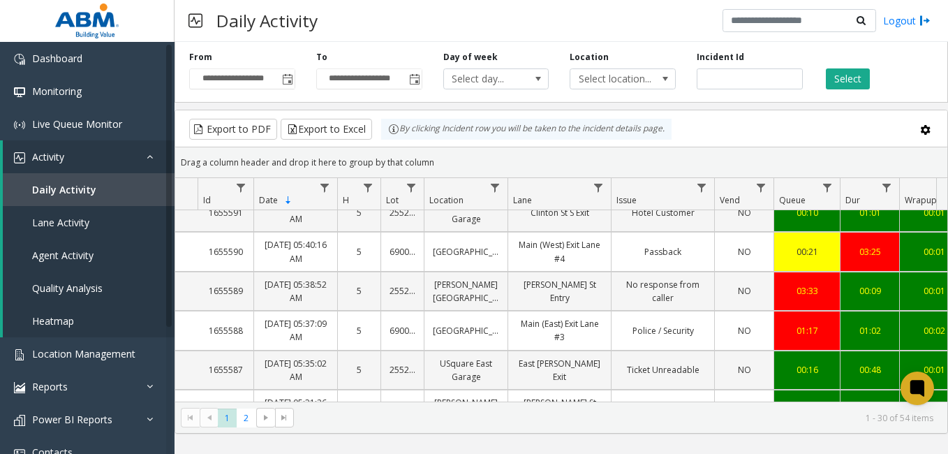
scroll to position [248, 0]
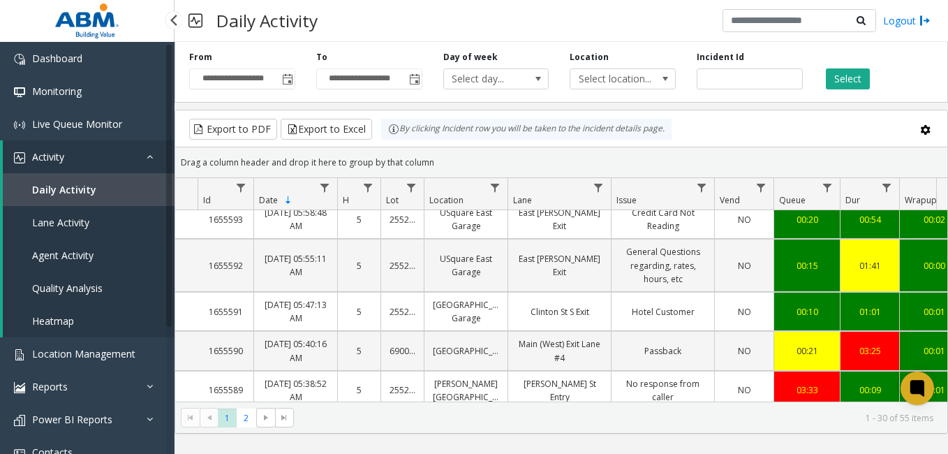
click at [126, 196] on link "Daily Activity" at bounding box center [89, 189] width 172 height 33
click at [80, 352] on span "Location Management" at bounding box center [83, 353] width 103 height 13
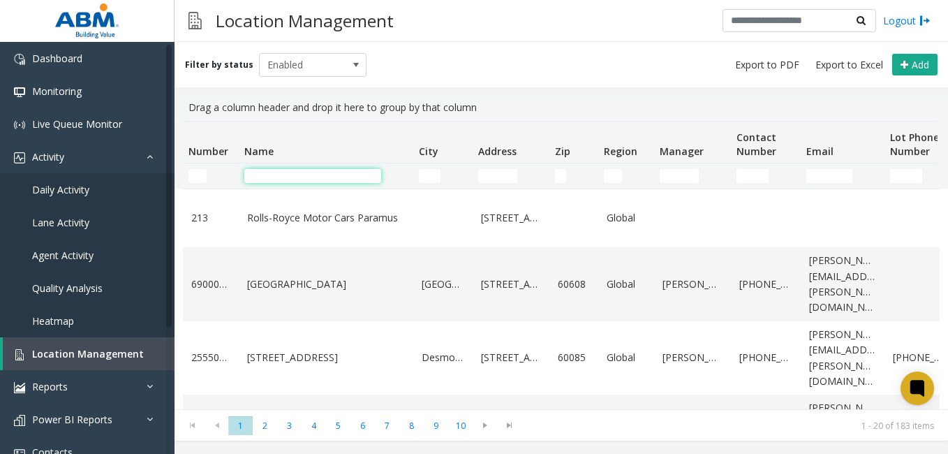
click at [314, 171] on input "Name Filter" at bounding box center [312, 176] width 137 height 14
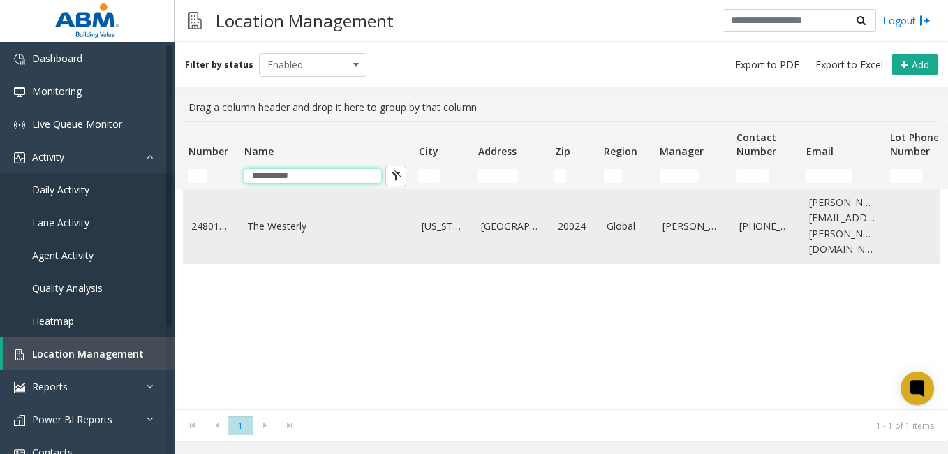
type input "**********"
click at [329, 218] on link "The Westerly" at bounding box center [326, 225] width 158 height 15
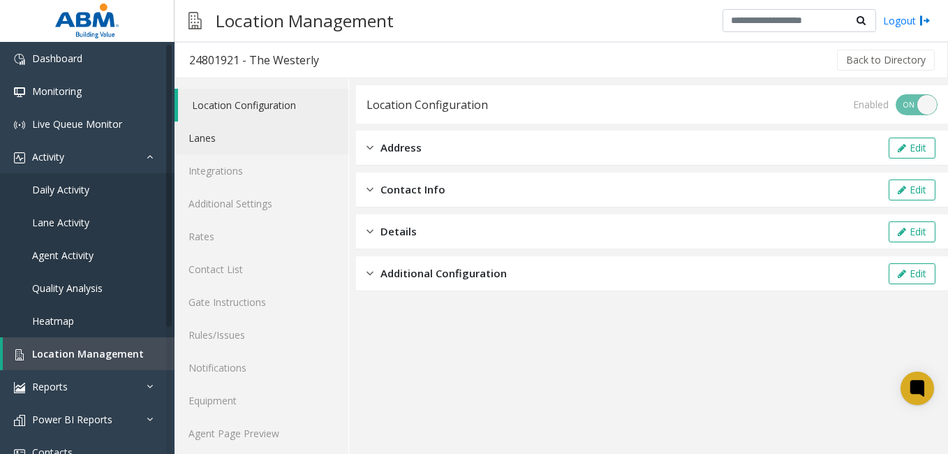
click at [233, 141] on link "Lanes" at bounding box center [261, 137] width 174 height 33
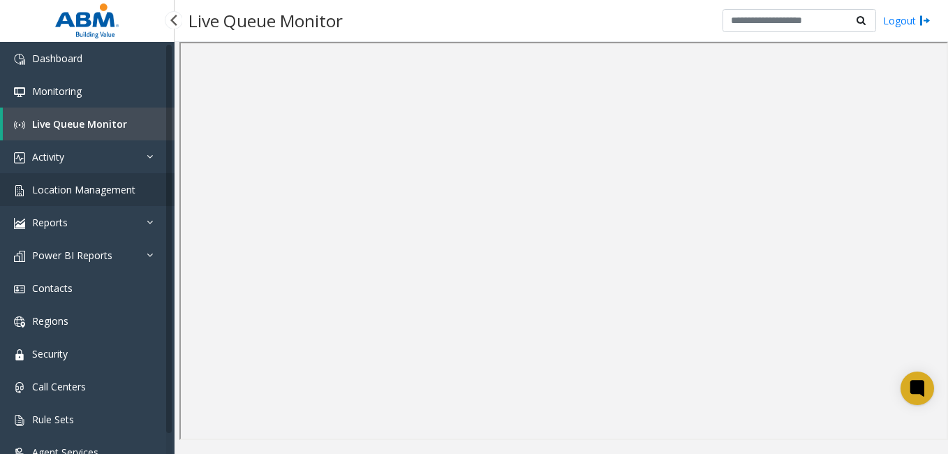
click at [105, 192] on span "Location Management" at bounding box center [83, 189] width 103 height 13
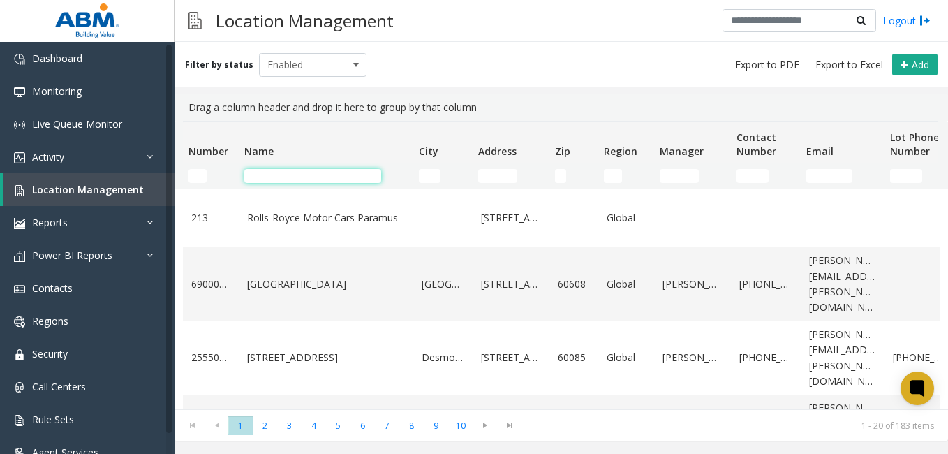
click at [301, 177] on input "Name Filter" at bounding box center [312, 176] width 137 height 14
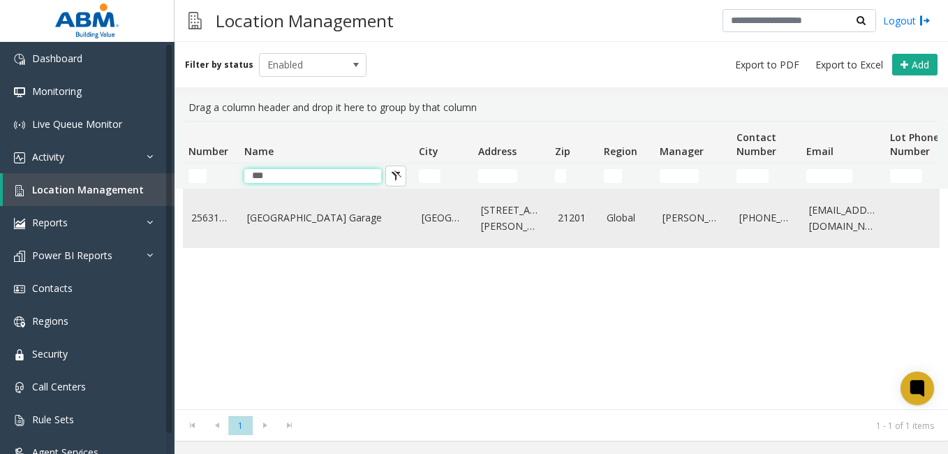
type input "***"
click at [307, 214] on link "[GEOGRAPHIC_DATA] Garage" at bounding box center [326, 217] width 158 height 15
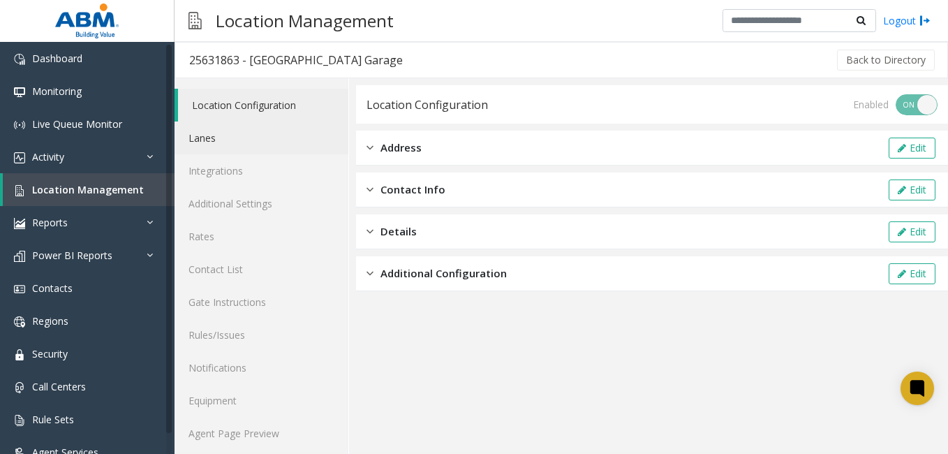
click at [246, 134] on link "Lanes" at bounding box center [261, 137] width 174 height 33
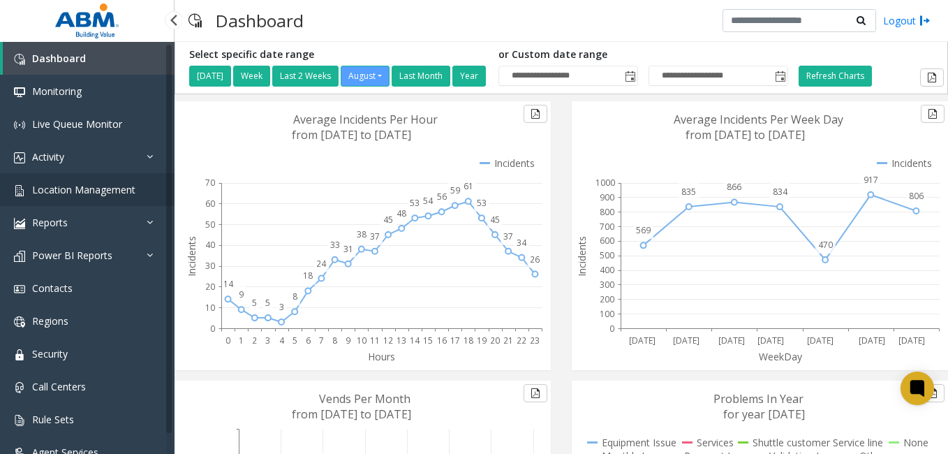
click at [100, 186] on span "Location Management" at bounding box center [83, 189] width 103 height 13
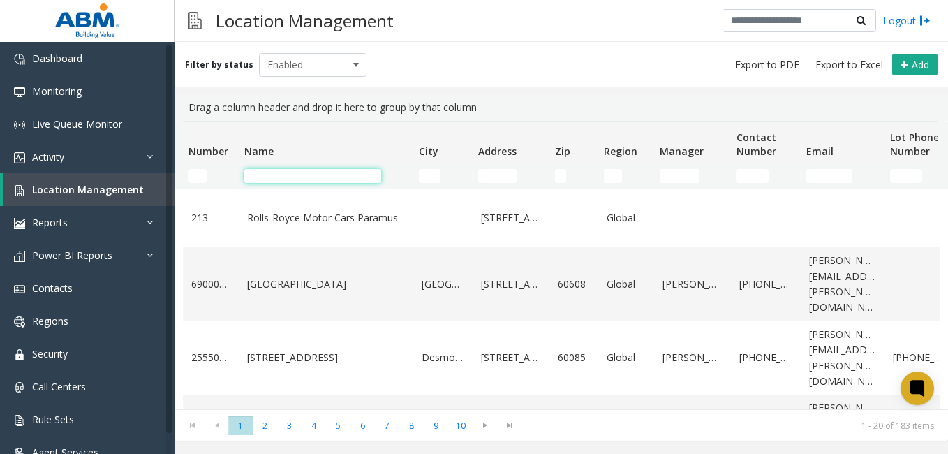
click at [274, 173] on input "Name Filter" at bounding box center [312, 176] width 137 height 14
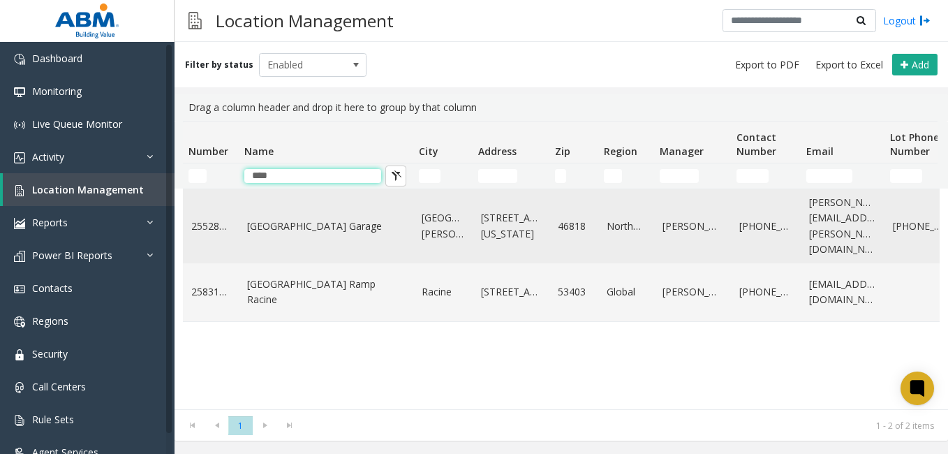
type input "****"
click at [290, 221] on link "[GEOGRAPHIC_DATA] Garage" at bounding box center [326, 225] width 158 height 15
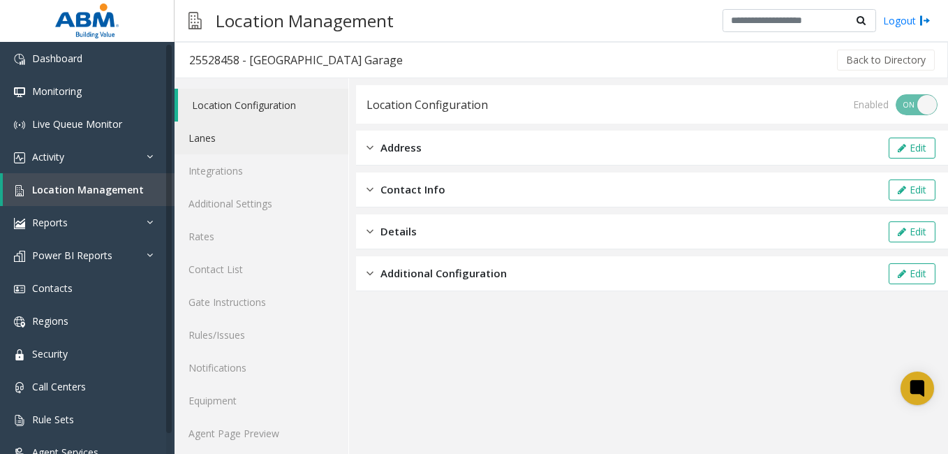
click at [232, 144] on link "Lanes" at bounding box center [261, 137] width 174 height 33
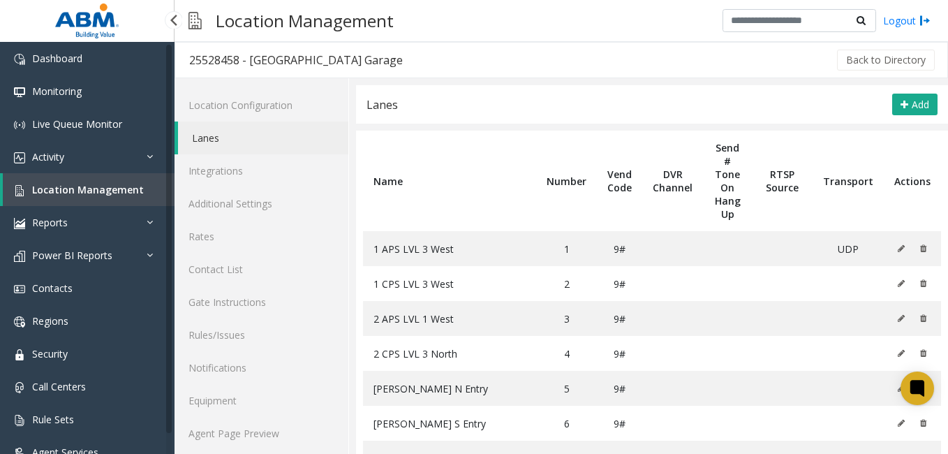
click at [98, 29] on img at bounding box center [87, 21] width 71 height 42
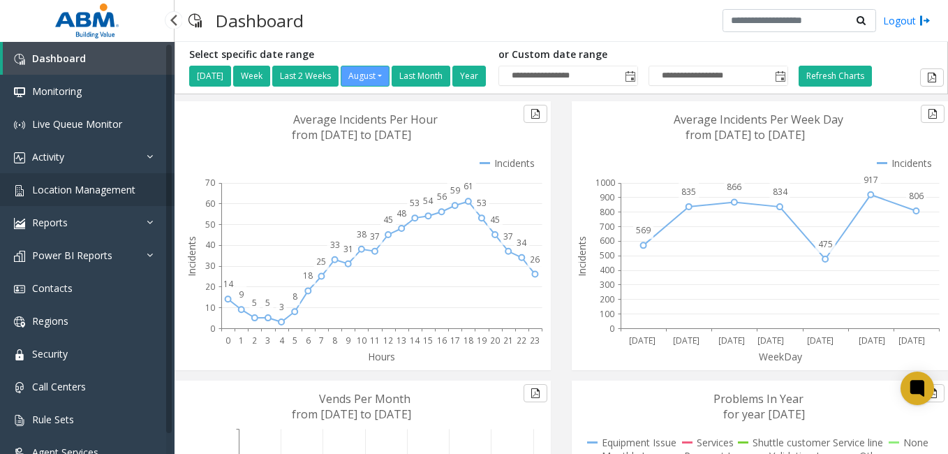
click at [102, 186] on span "Location Management" at bounding box center [83, 189] width 103 height 13
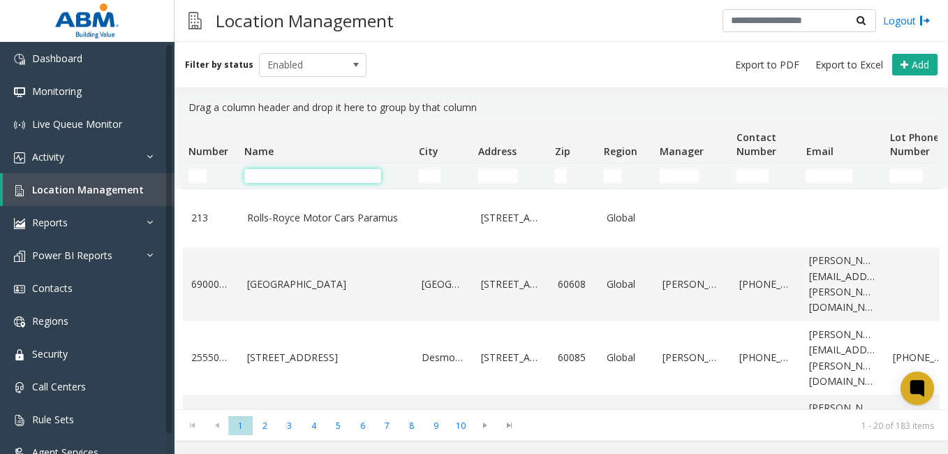
click at [293, 181] on input "Name Filter" at bounding box center [312, 176] width 137 height 14
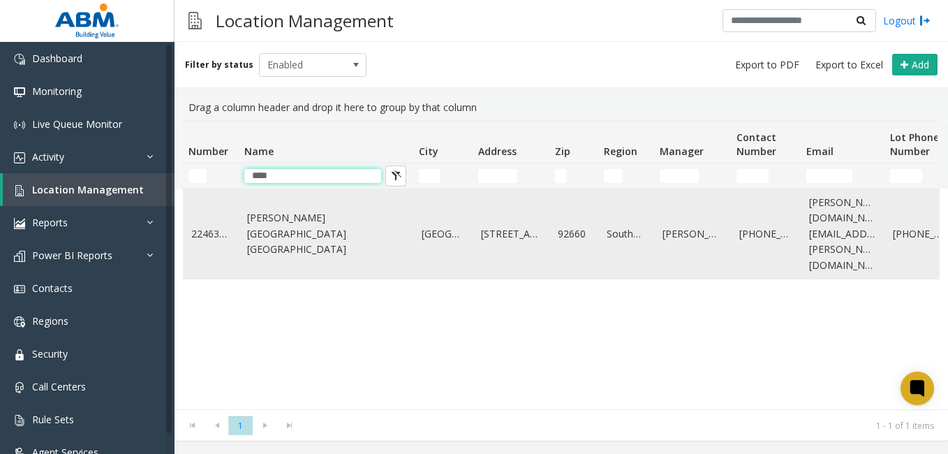
type input "****"
click at [299, 232] on td "[PERSON_NAME][GEOGRAPHIC_DATA] [GEOGRAPHIC_DATA]" at bounding box center [326, 233] width 174 height 89
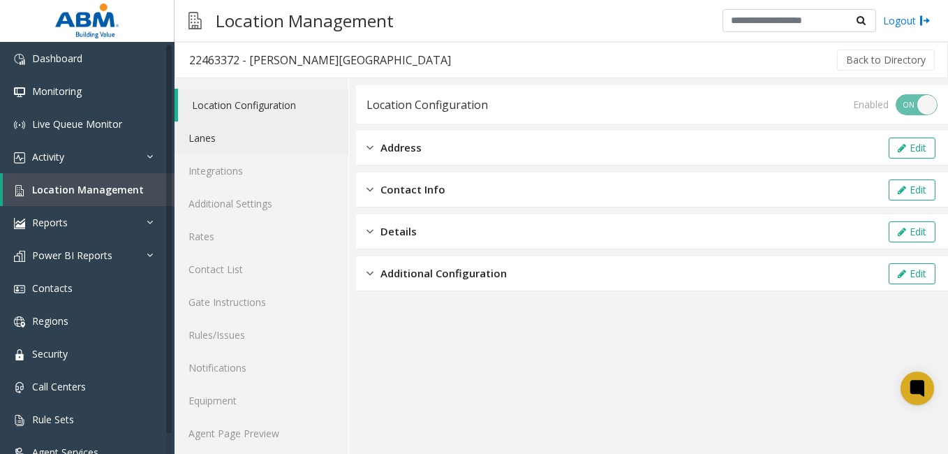
click at [235, 144] on link "Lanes" at bounding box center [261, 137] width 174 height 33
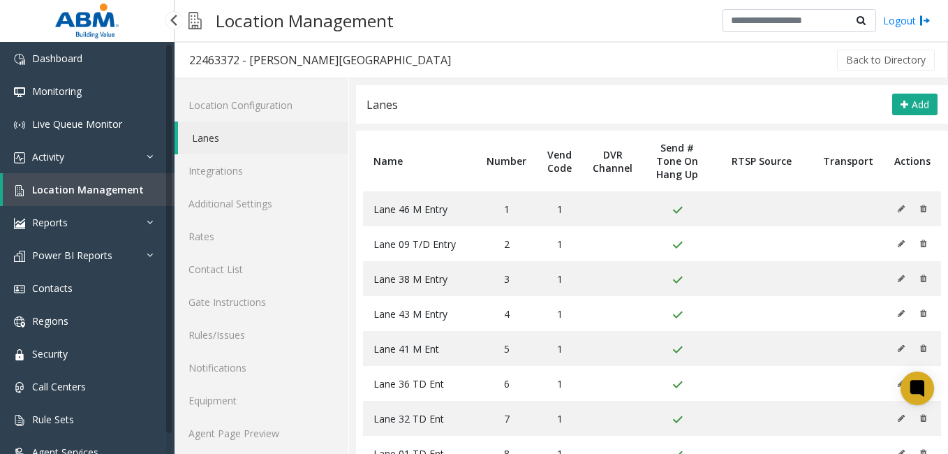
click at [58, 183] on span "Location Management" at bounding box center [88, 189] width 112 height 13
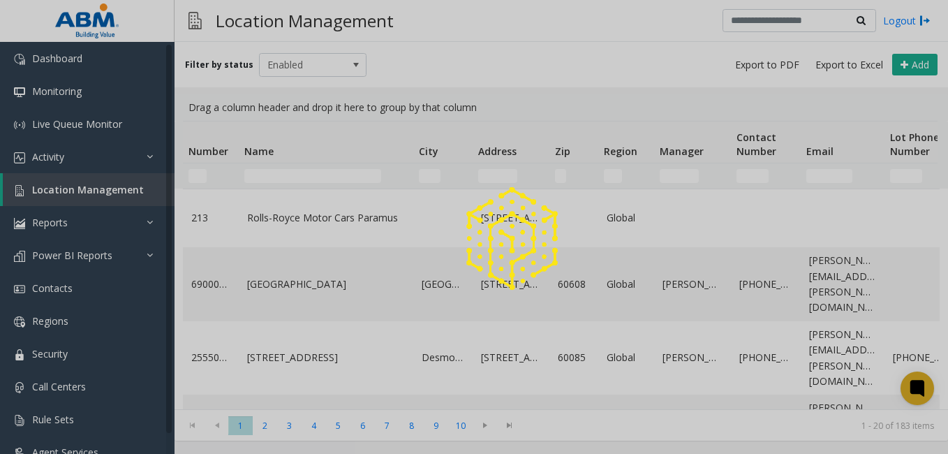
click at [286, 174] on div at bounding box center [474, 227] width 948 height 454
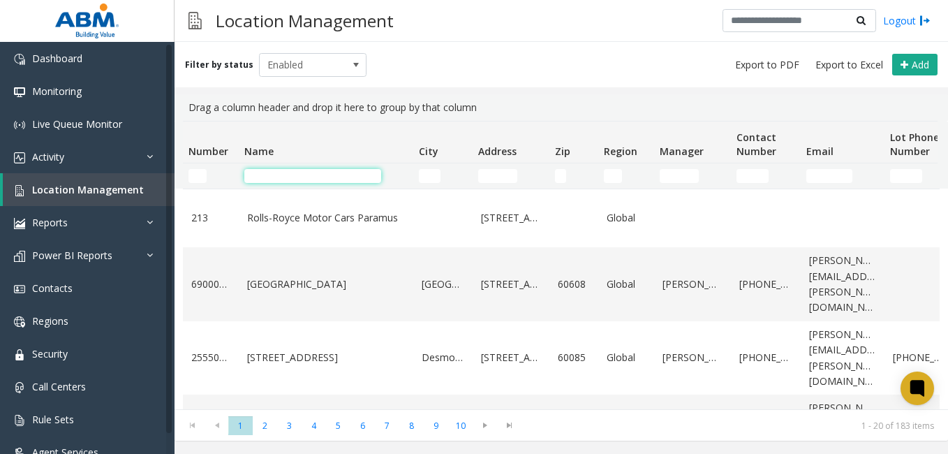
click at [286, 174] on input "Name Filter" at bounding box center [312, 176] width 137 height 14
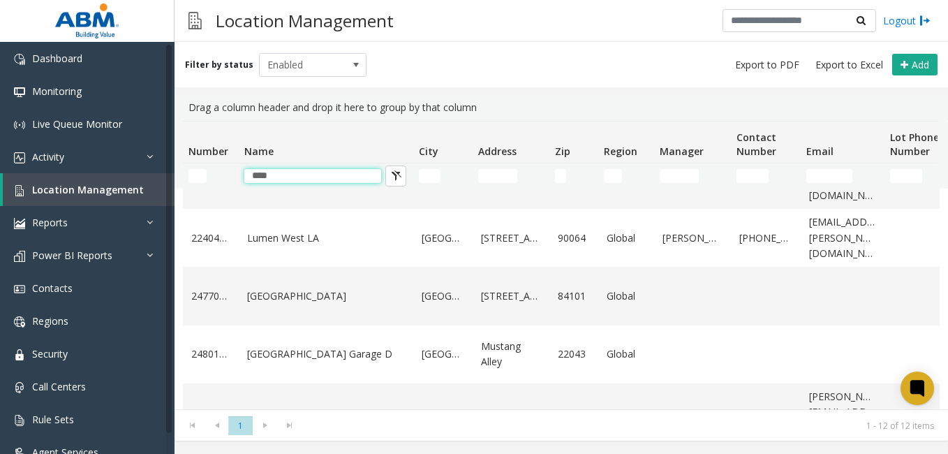
scroll to position [262, 0]
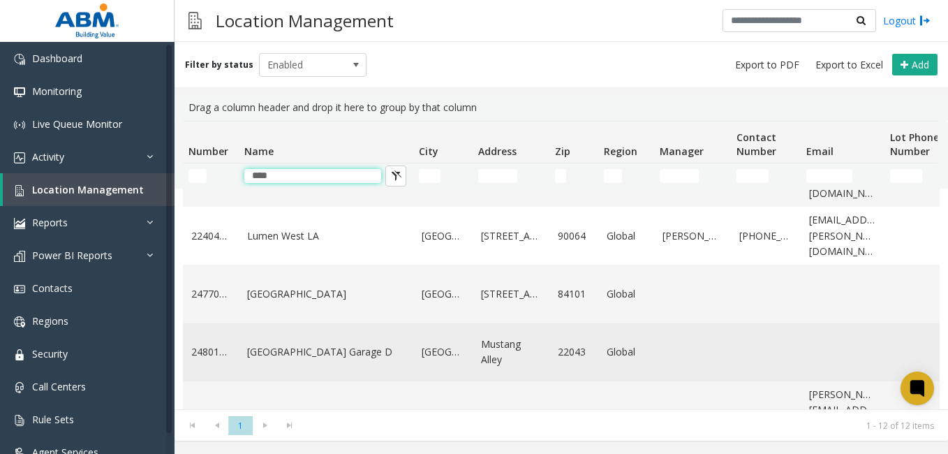
type input "****"
click at [311, 346] on td "[GEOGRAPHIC_DATA] Garage D" at bounding box center [326, 352] width 174 height 58
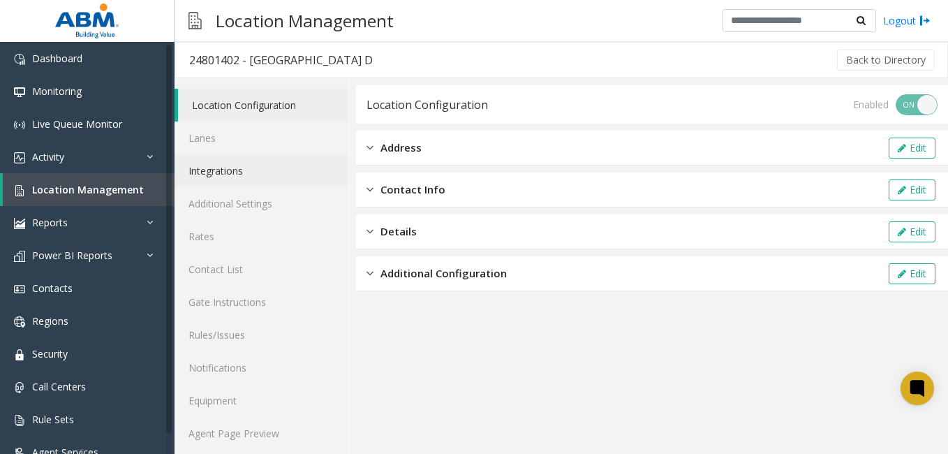
click at [255, 165] on link "Integrations" at bounding box center [261, 170] width 174 height 33
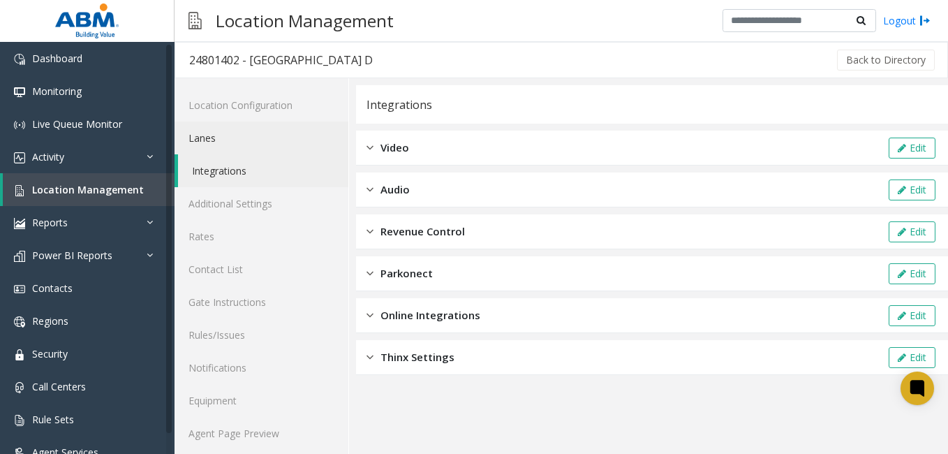
click at [215, 138] on link "Lanes" at bounding box center [261, 137] width 174 height 33
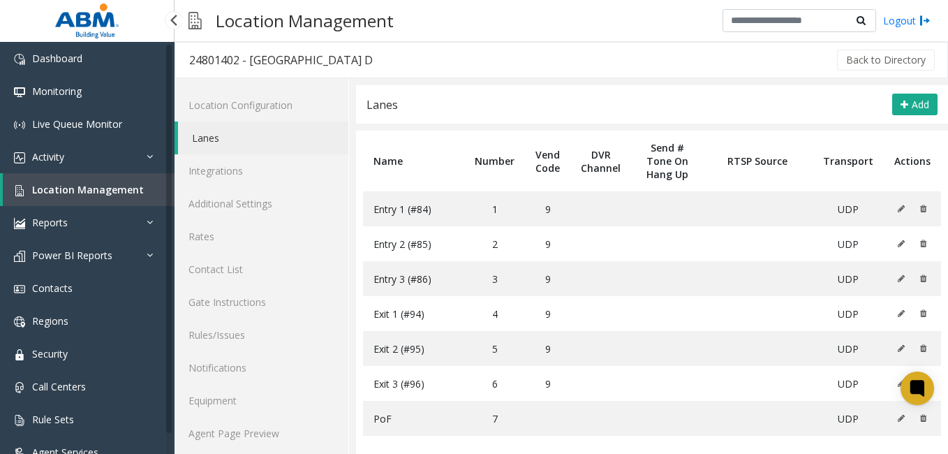
click at [94, 189] on span "Location Management" at bounding box center [88, 189] width 112 height 13
